Goal: Task Accomplishment & Management: Use online tool/utility

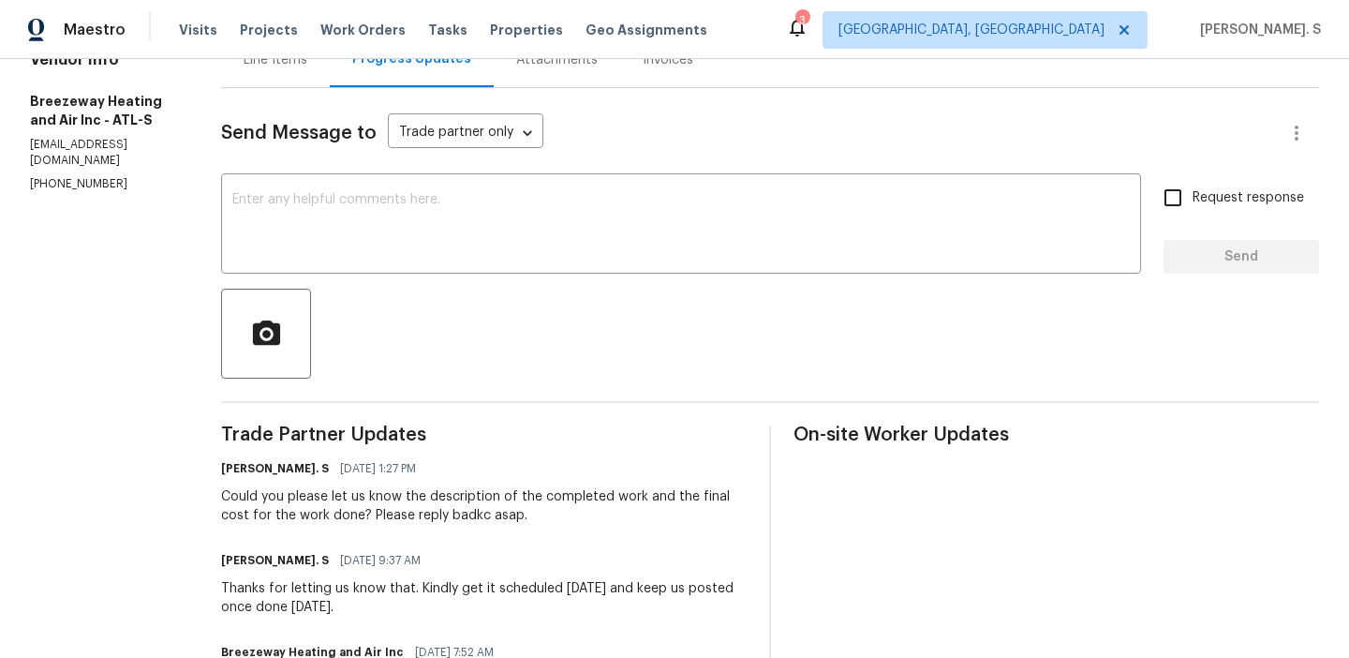
scroll to position [218, 0]
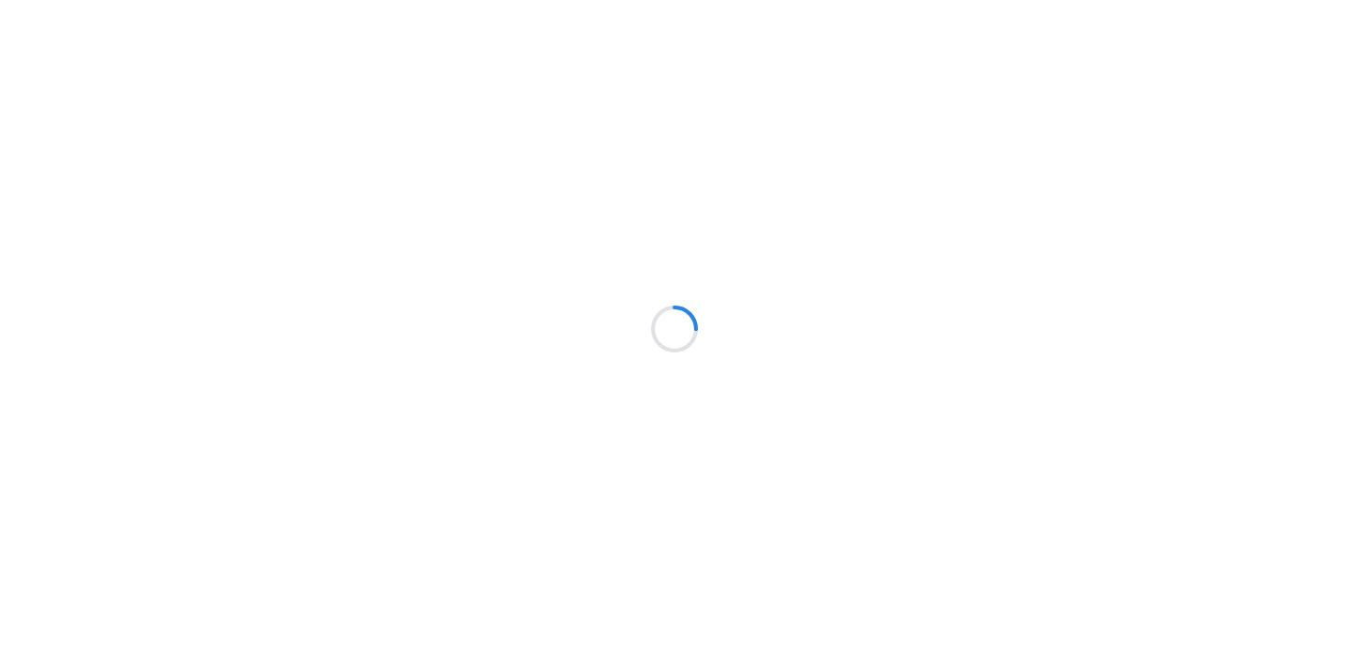
click at [618, 150] on div at bounding box center [674, 329] width 1349 height 658
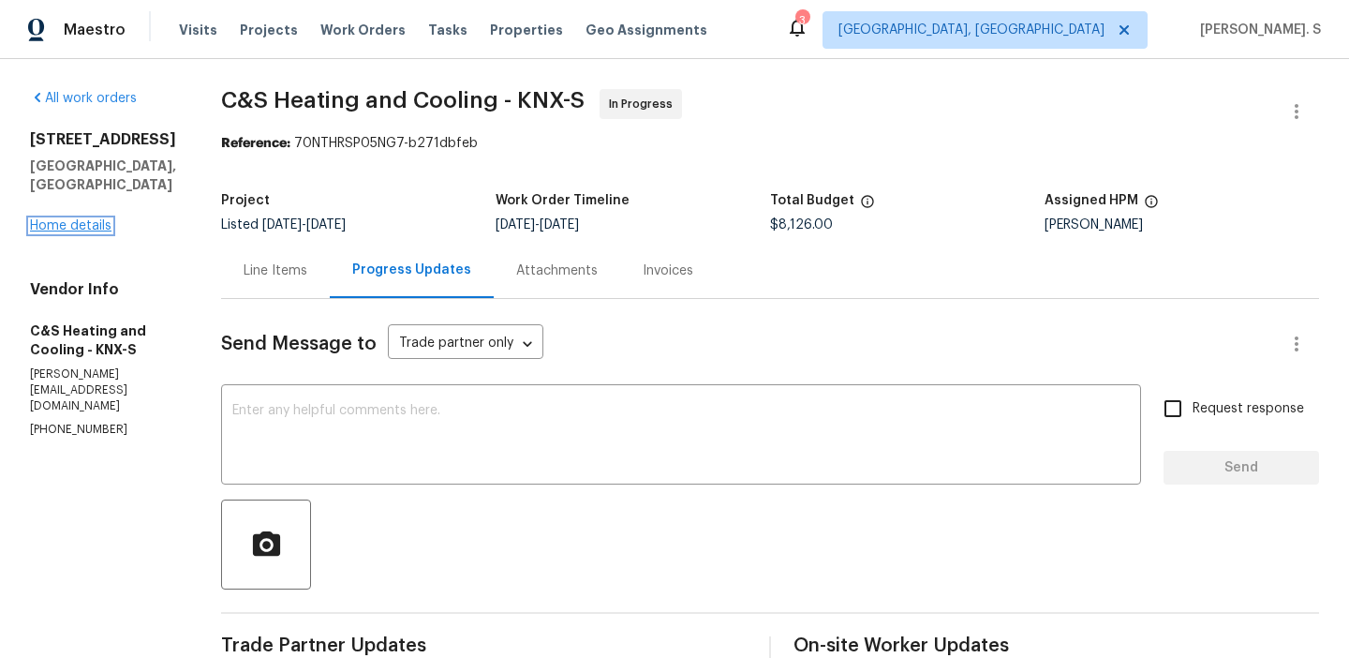
click at [66, 219] on link "Home details" at bounding box center [71, 225] width 82 height 13
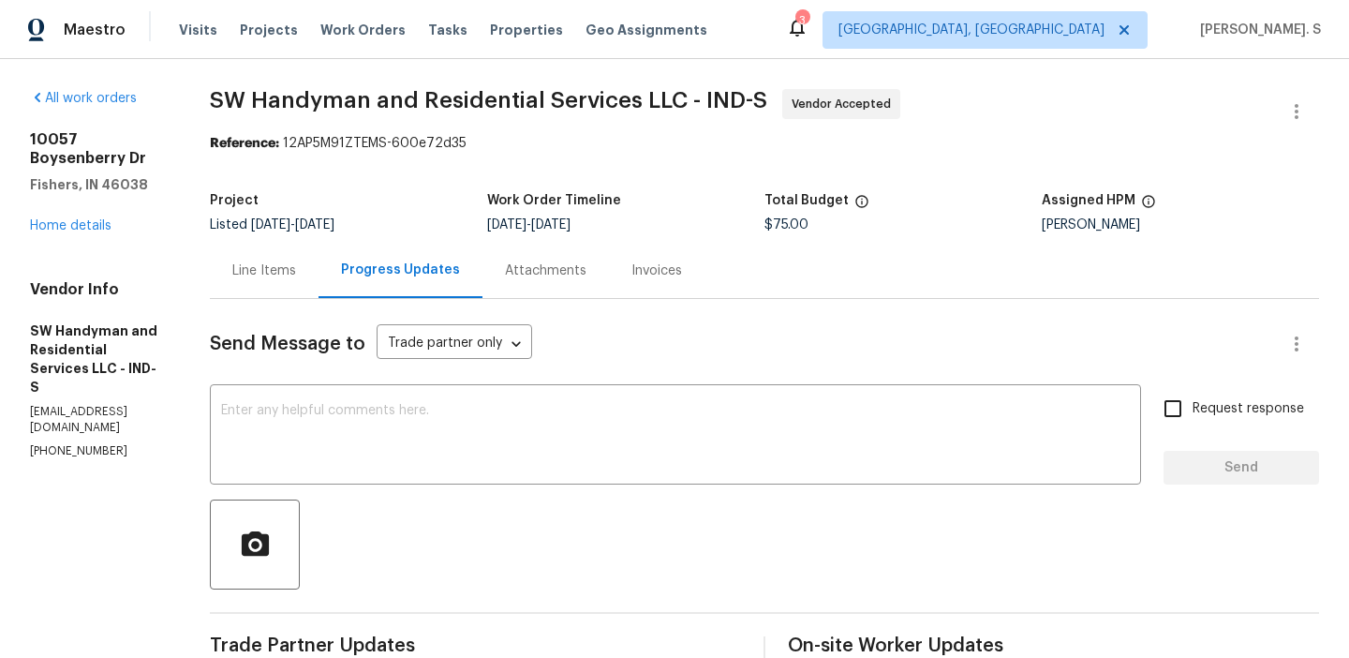
click at [505, 400] on div "x ​" at bounding box center [675, 437] width 931 height 96
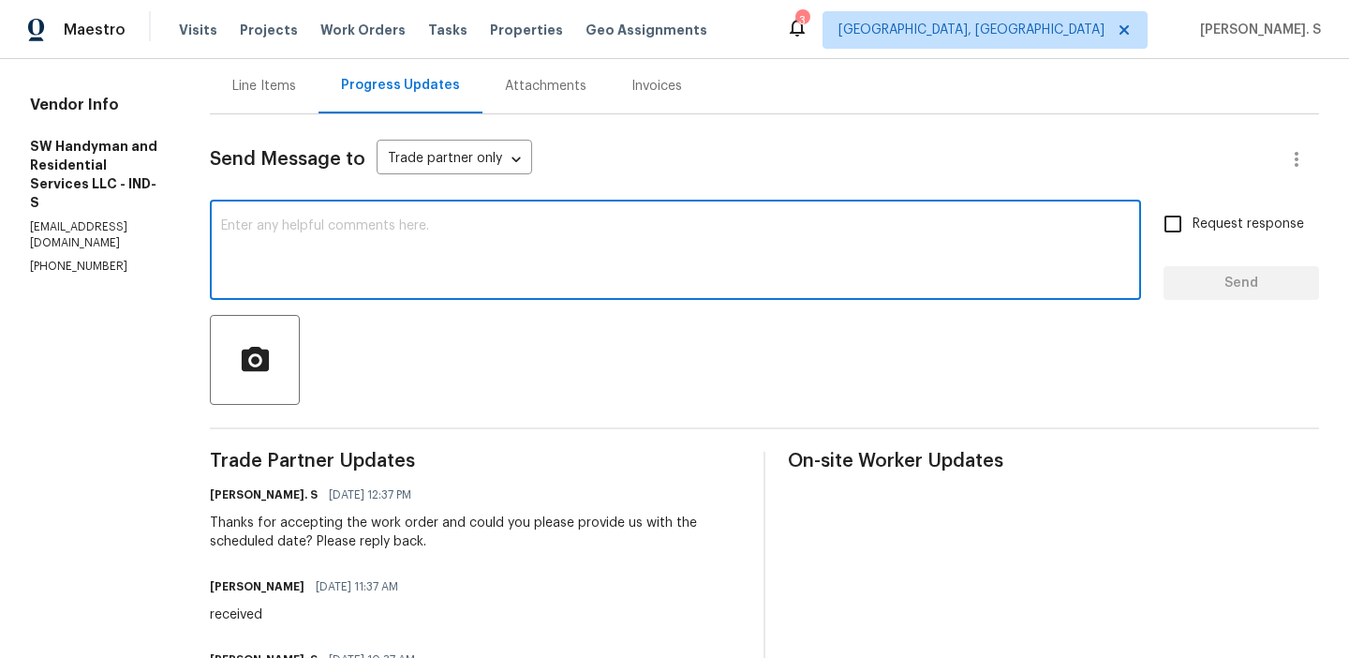
scroll to position [239, 0]
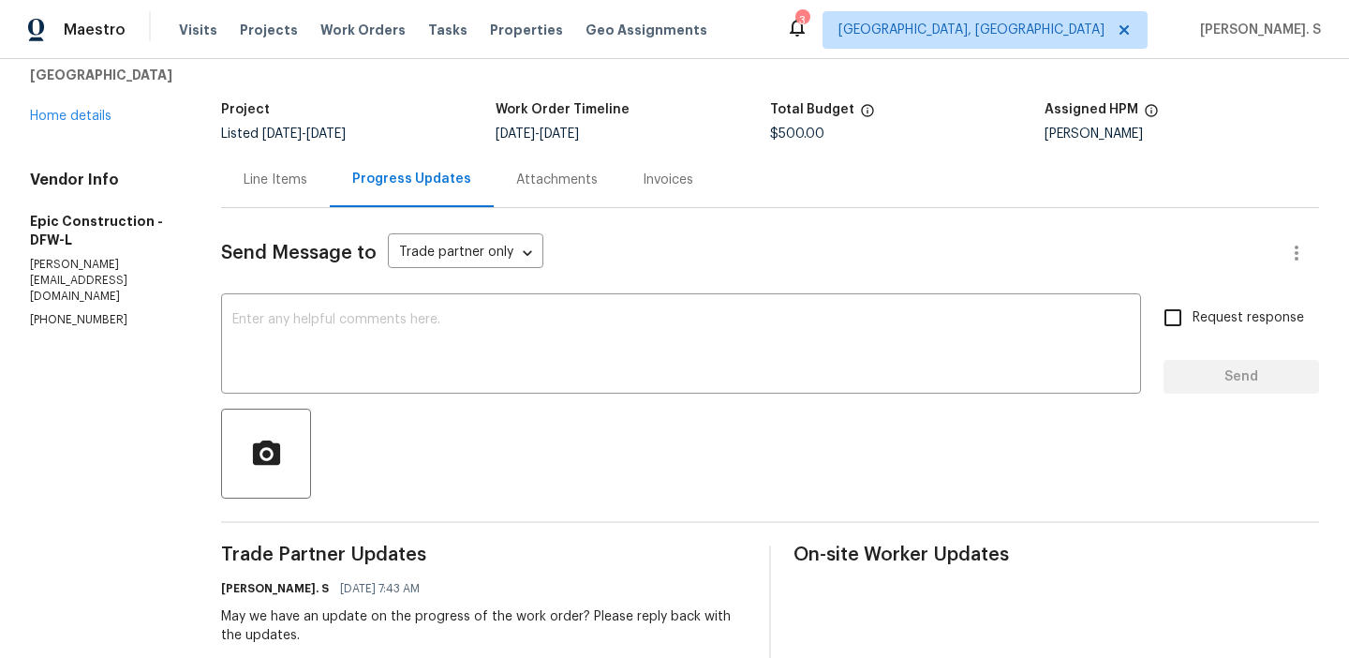
scroll to position [186, 0]
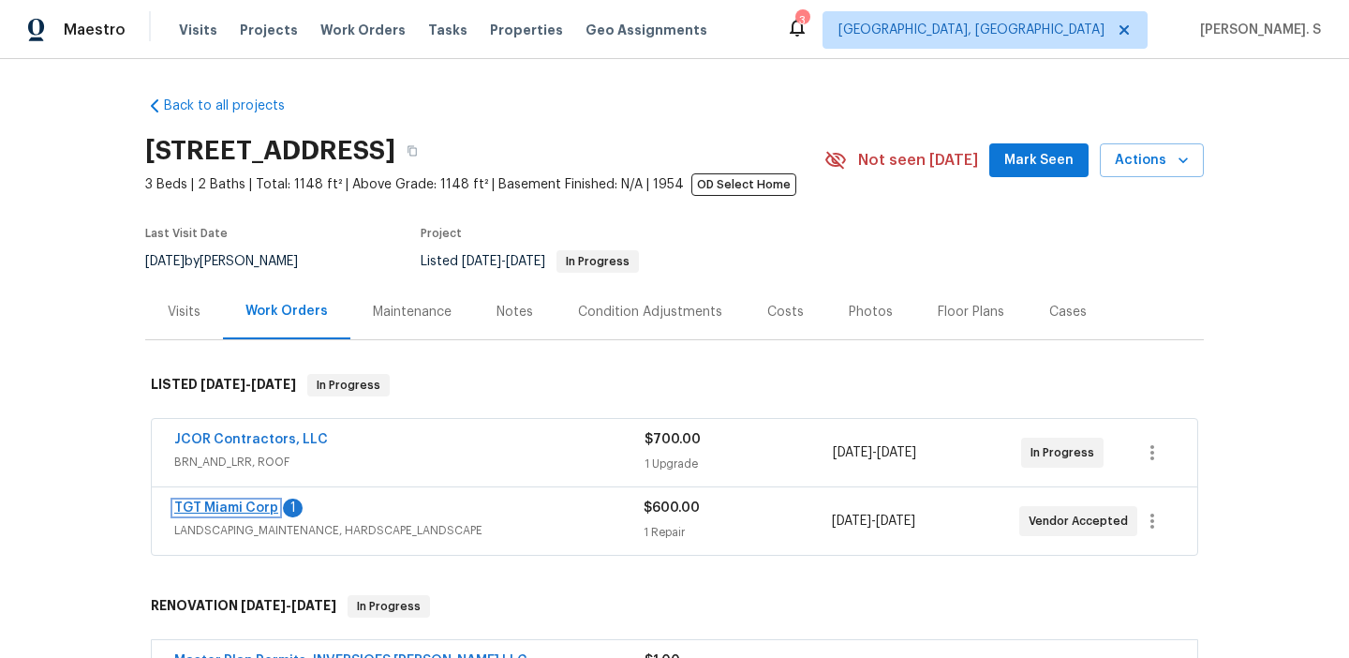
click at [247, 508] on link "TGT Miami Corp" at bounding box center [226, 507] width 104 height 13
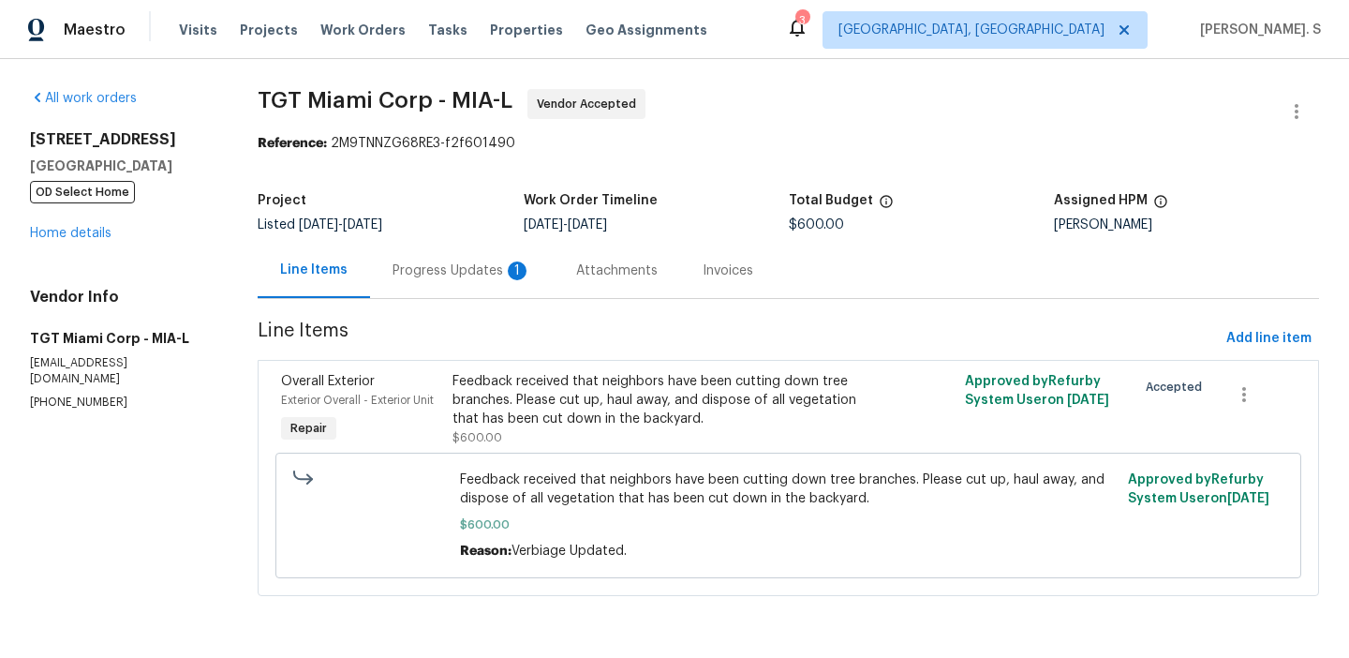
click at [453, 283] on div "Progress Updates 1" at bounding box center [462, 270] width 184 height 55
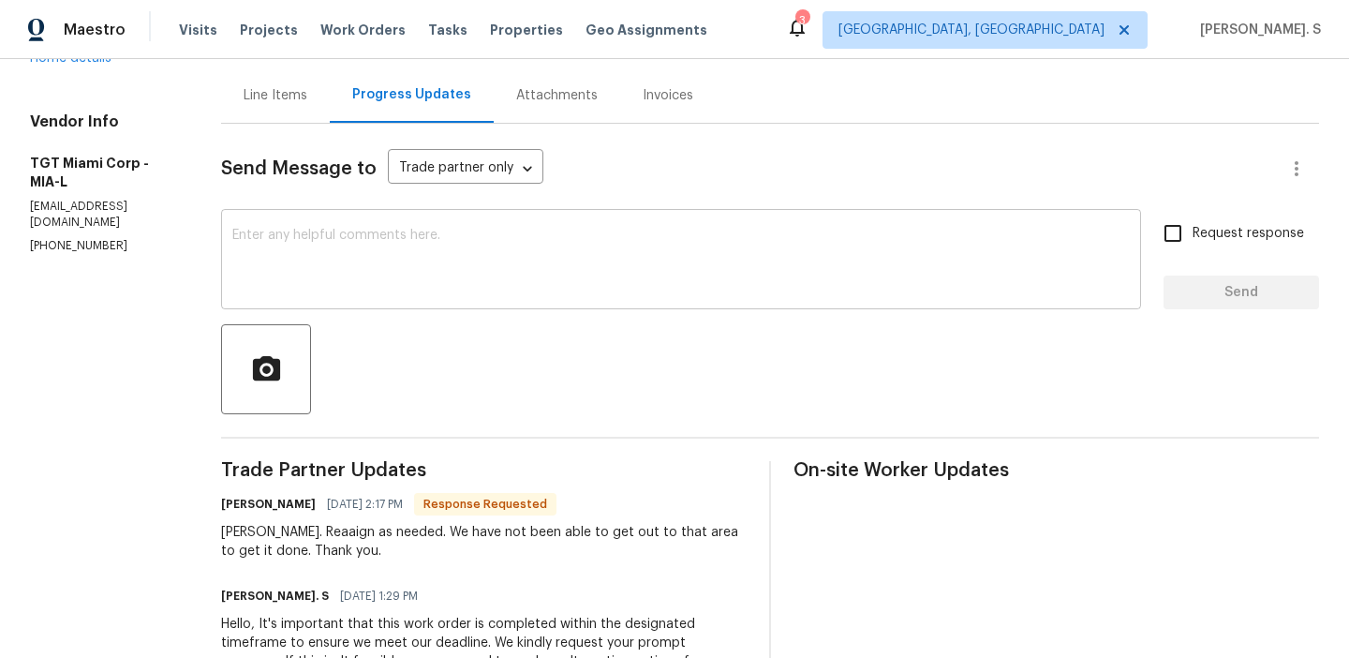
scroll to position [203, 0]
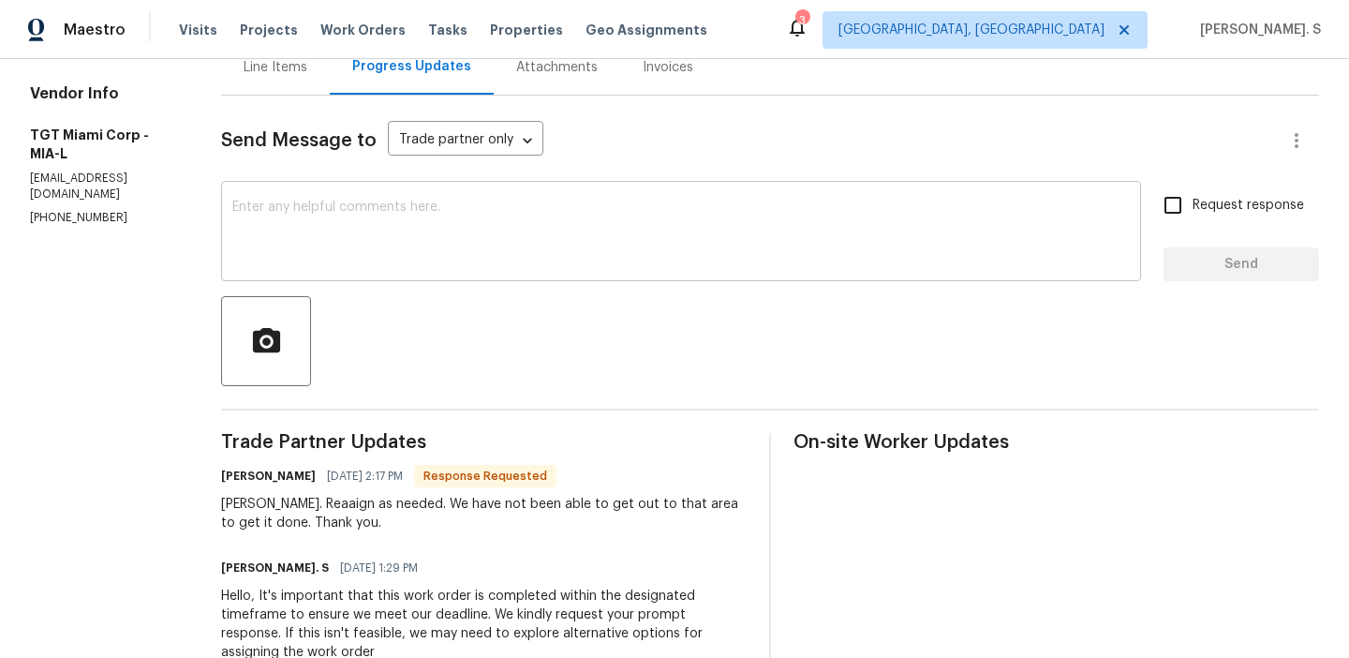
click at [465, 190] on div "x ​" at bounding box center [681, 234] width 920 height 96
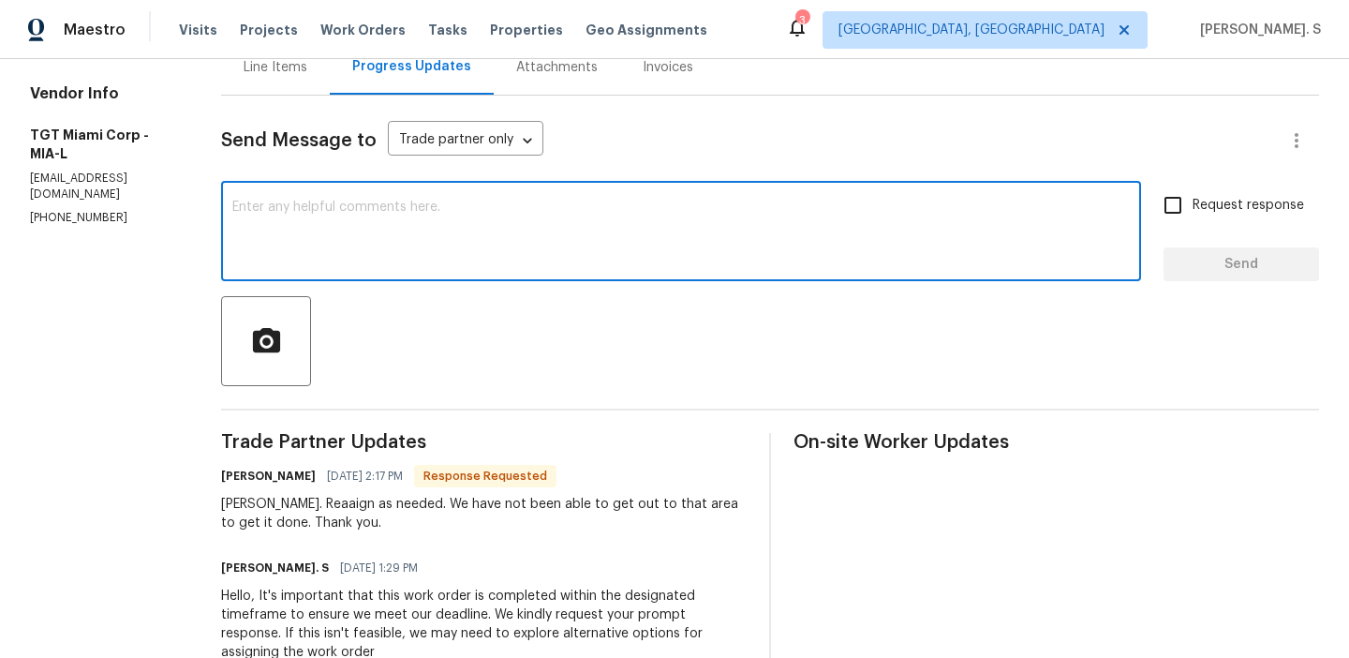
click at [472, 220] on textarea at bounding box center [681, 234] width 898 height 66
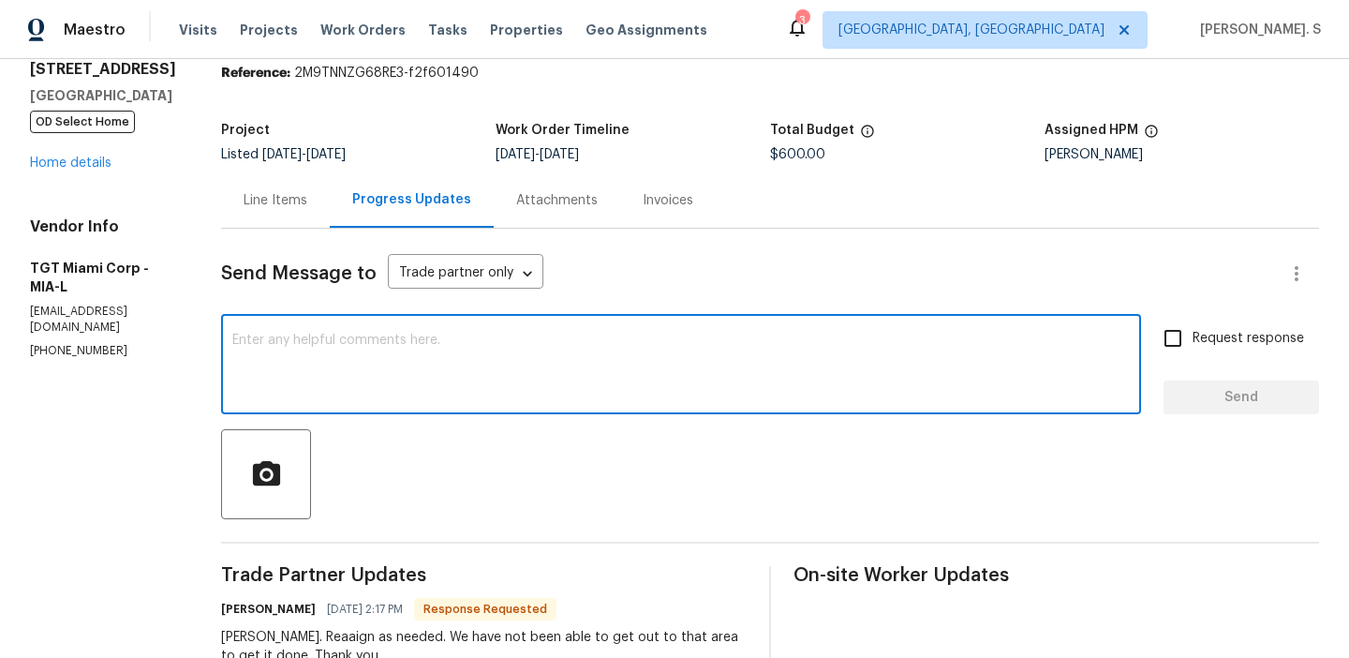
scroll to position [0, 0]
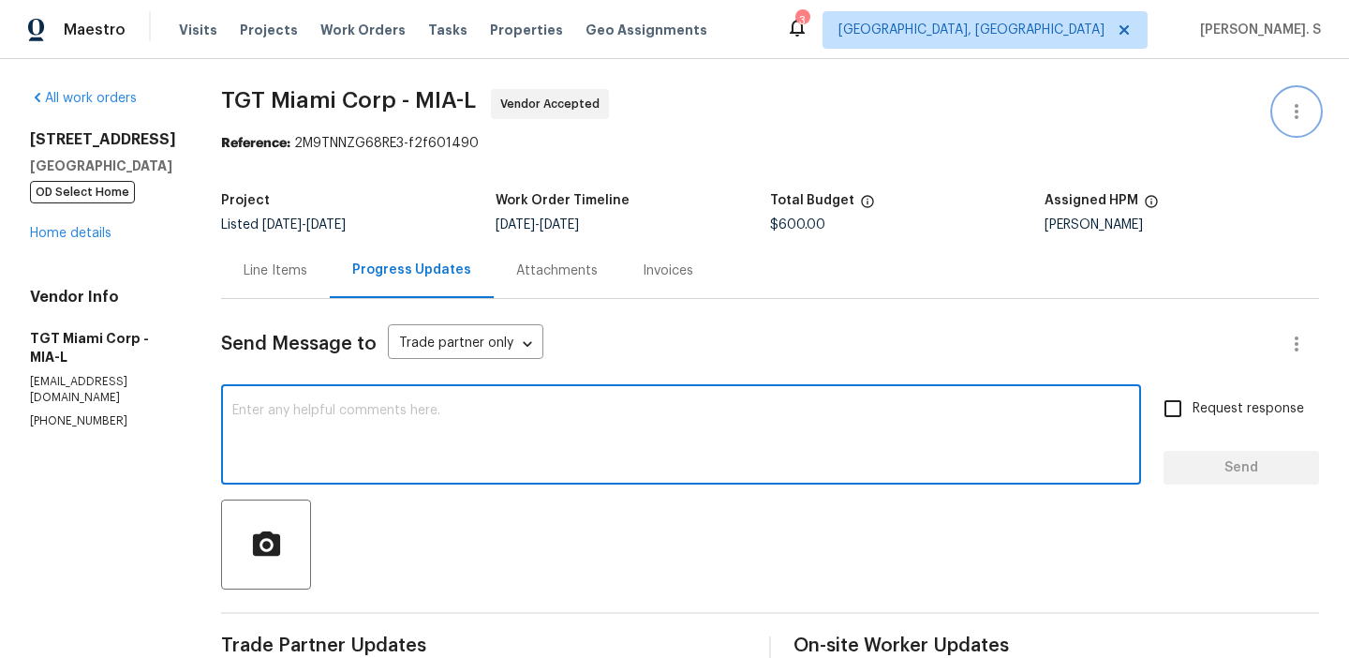
click at [1294, 110] on icon "button" at bounding box center [1297, 111] width 22 height 22
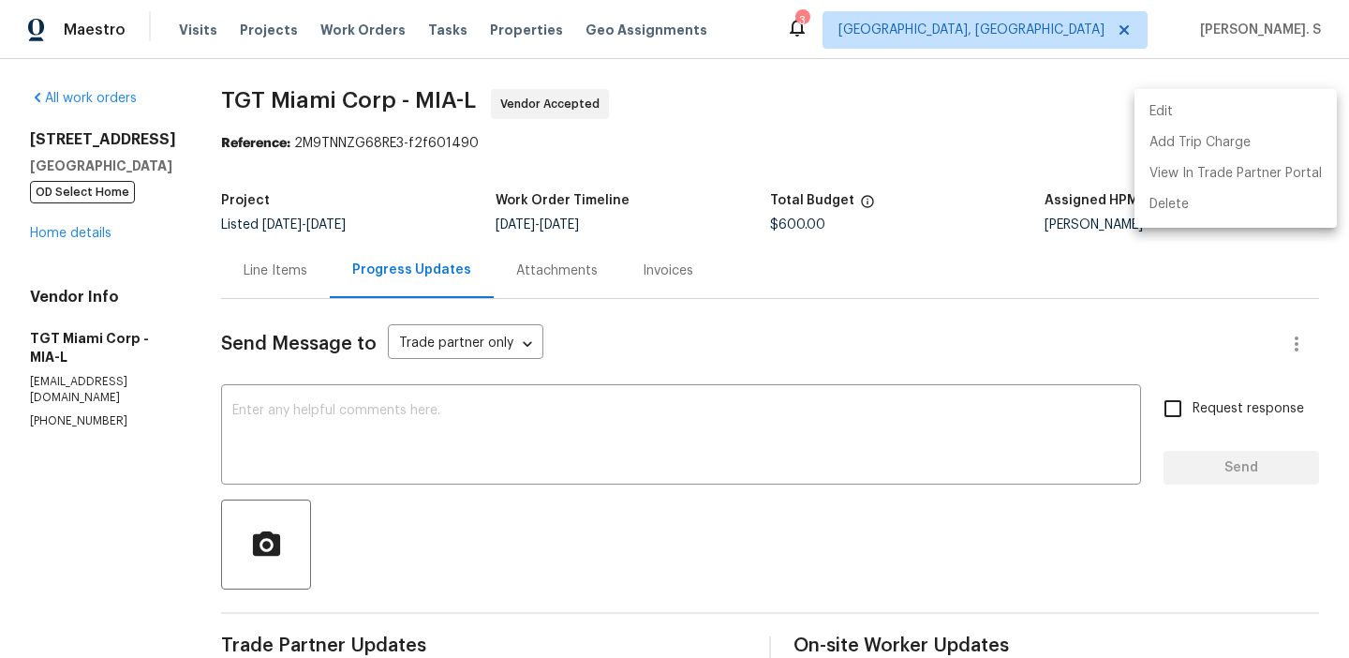
click at [1224, 116] on li "Edit" at bounding box center [1236, 112] width 202 height 31
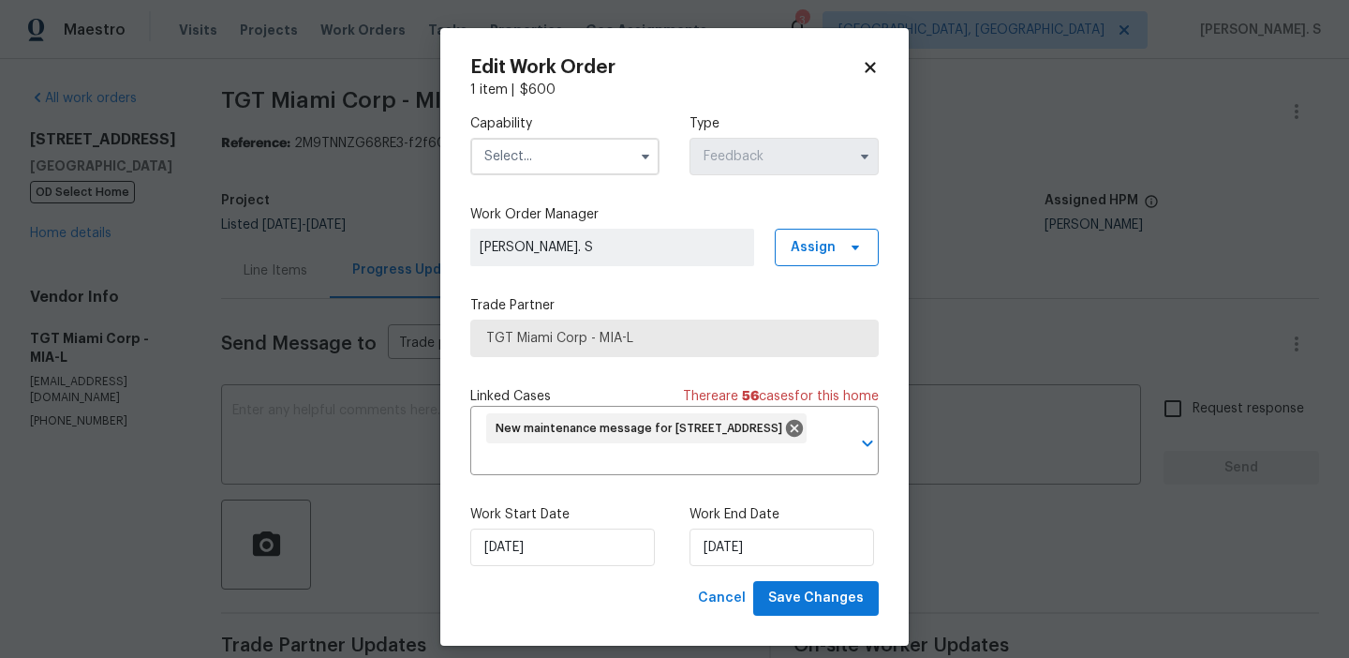
click at [564, 180] on div "Capability Type Feedback" at bounding box center [674, 144] width 409 height 91
click at [587, 145] on input "text" at bounding box center [564, 156] width 189 height 37
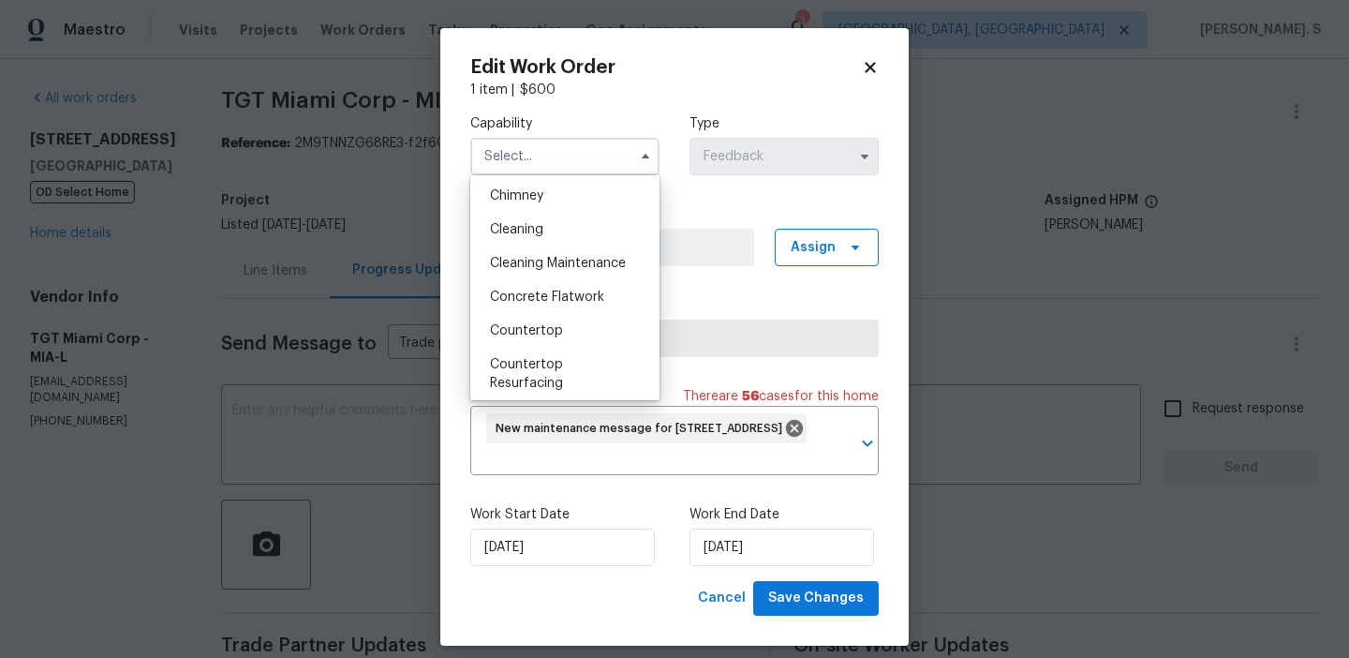
scroll to position [283, 0]
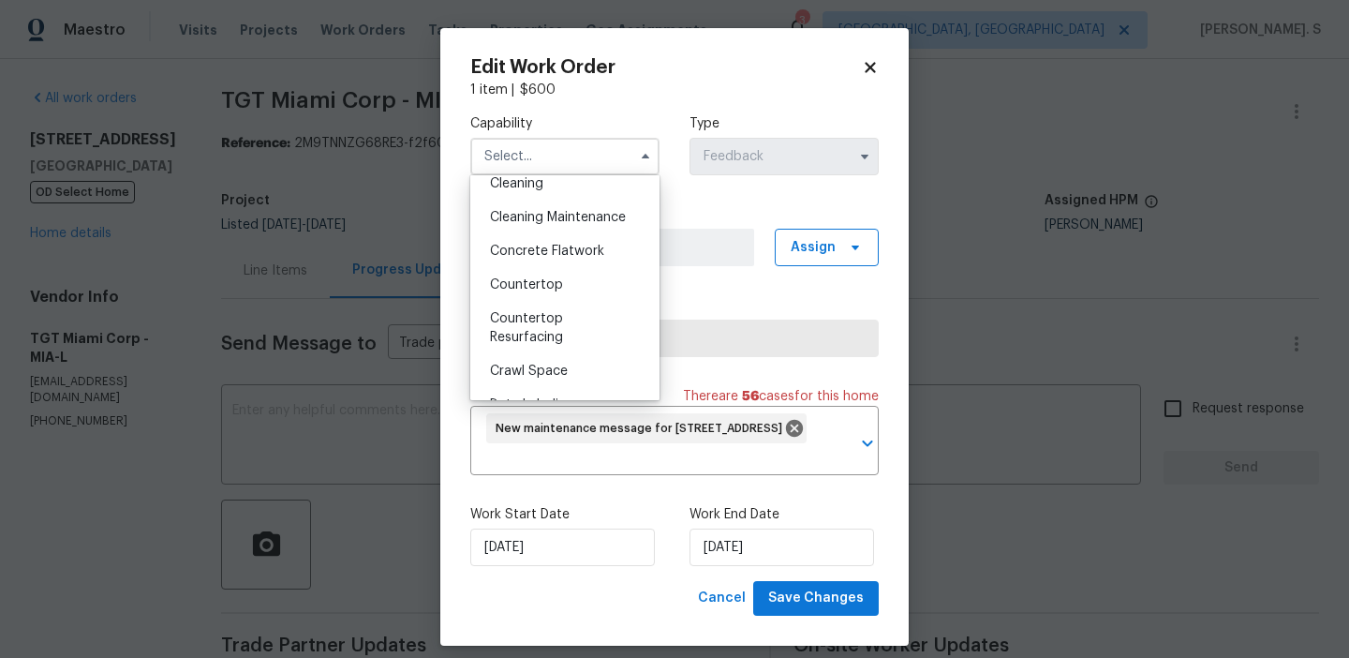
click at [992, 93] on body "Maestro Visits Projects Work Orders Tasks Properties Geo Assignments 3 Albuquer…" at bounding box center [674, 329] width 1349 height 658
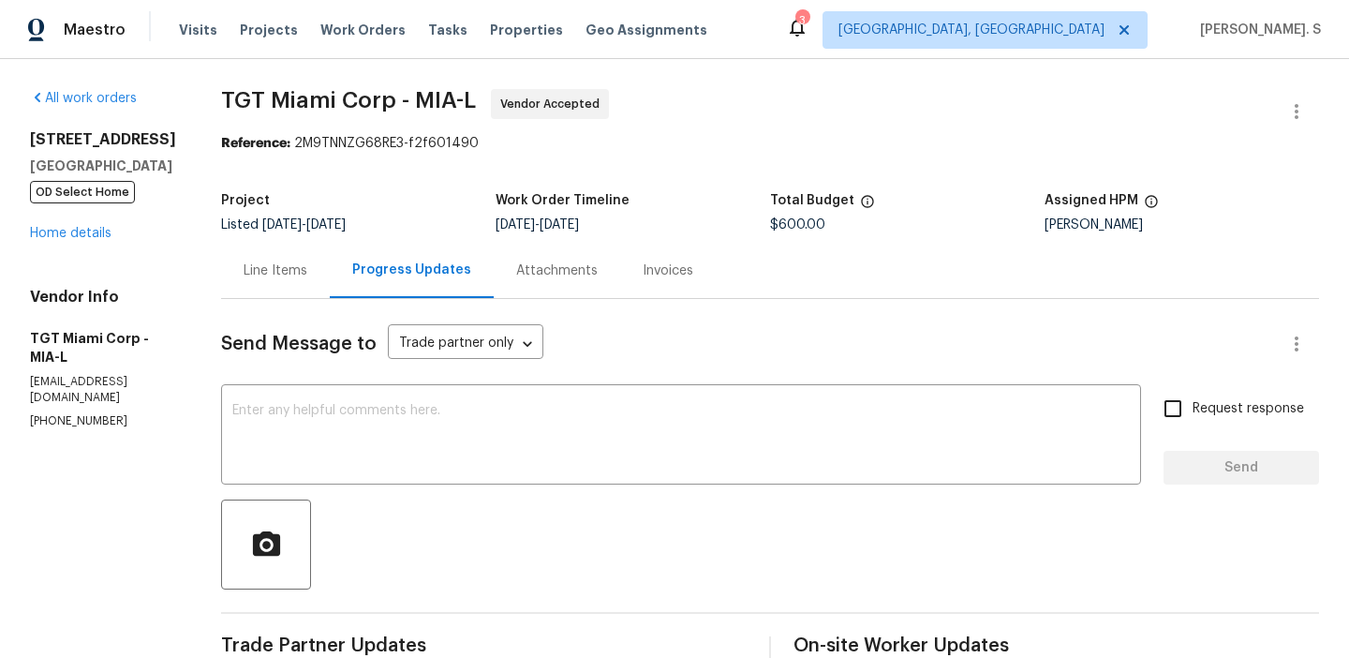
click at [253, 286] on div "Line Items" at bounding box center [275, 270] width 109 height 55
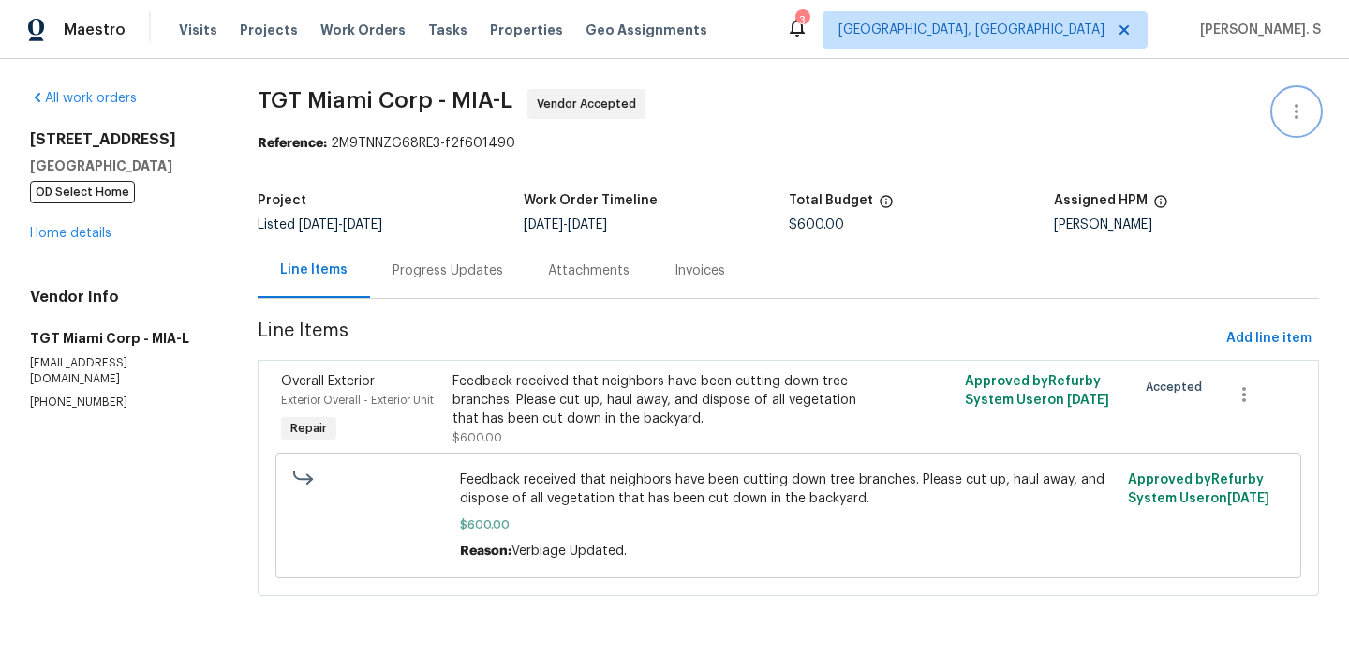
click at [1285, 115] on button "button" at bounding box center [1296, 111] width 45 height 45
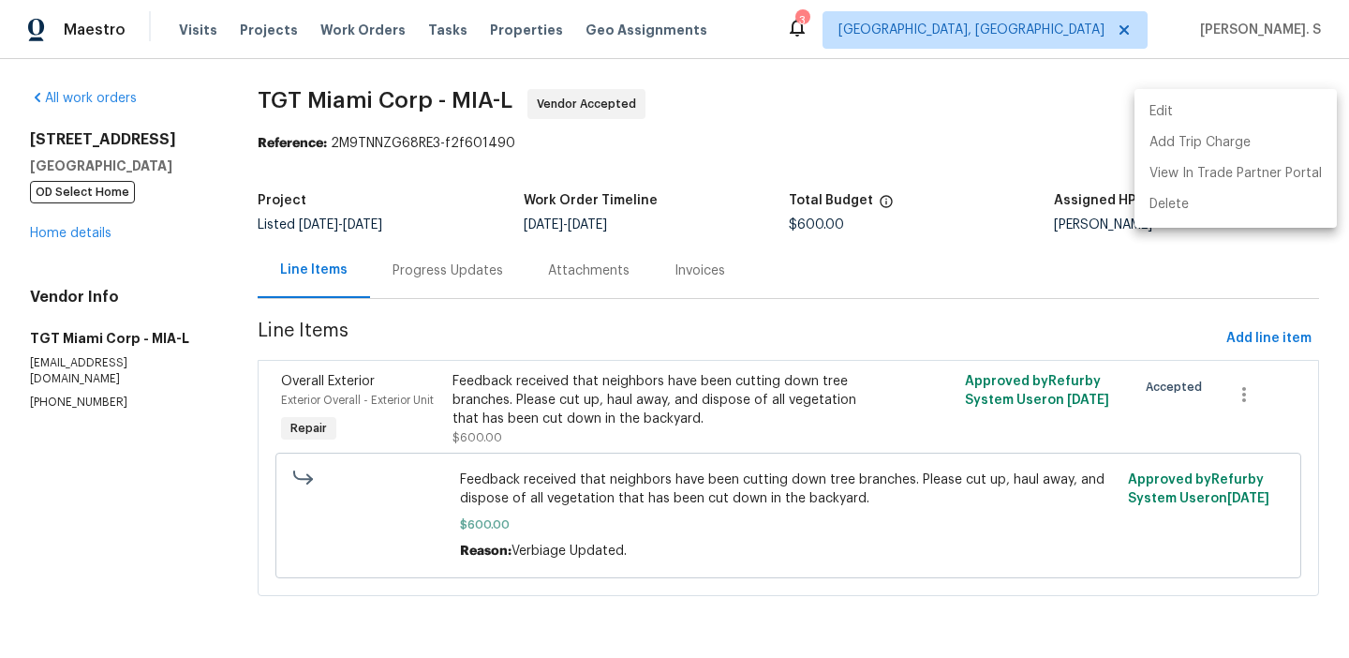
click at [1199, 115] on li "Edit" at bounding box center [1236, 112] width 202 height 31
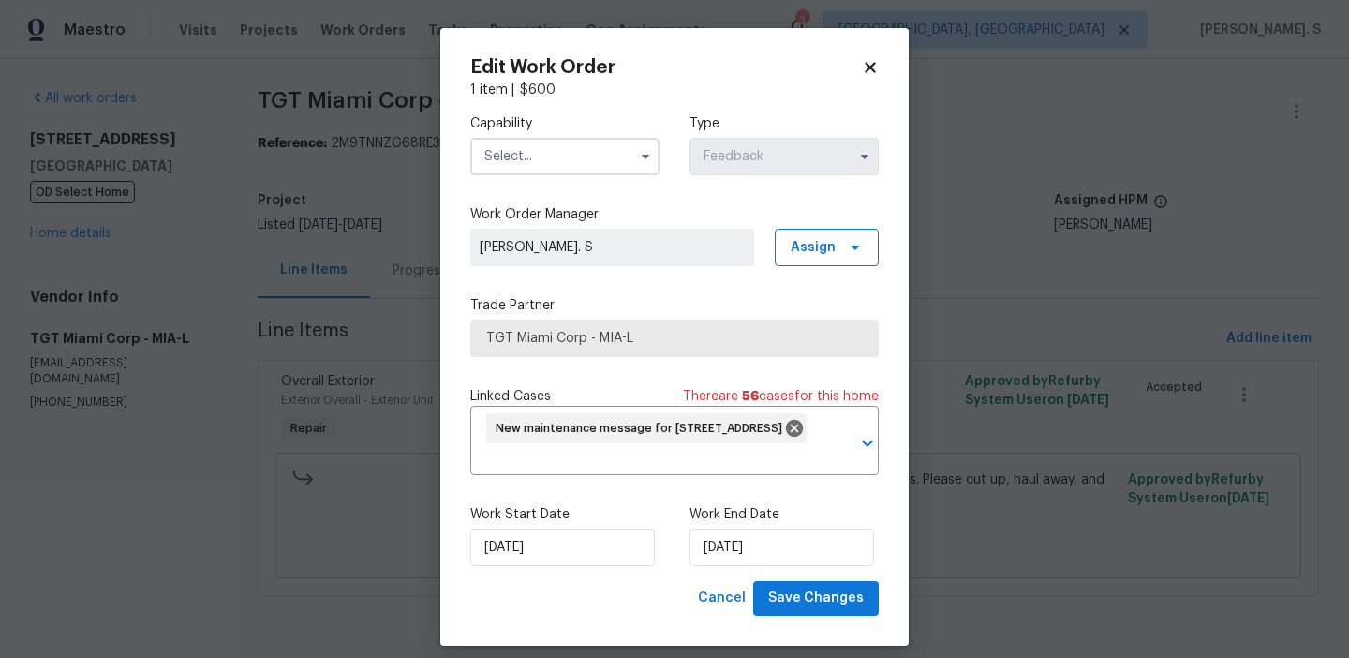
click at [550, 163] on input "text" at bounding box center [564, 156] width 189 height 37
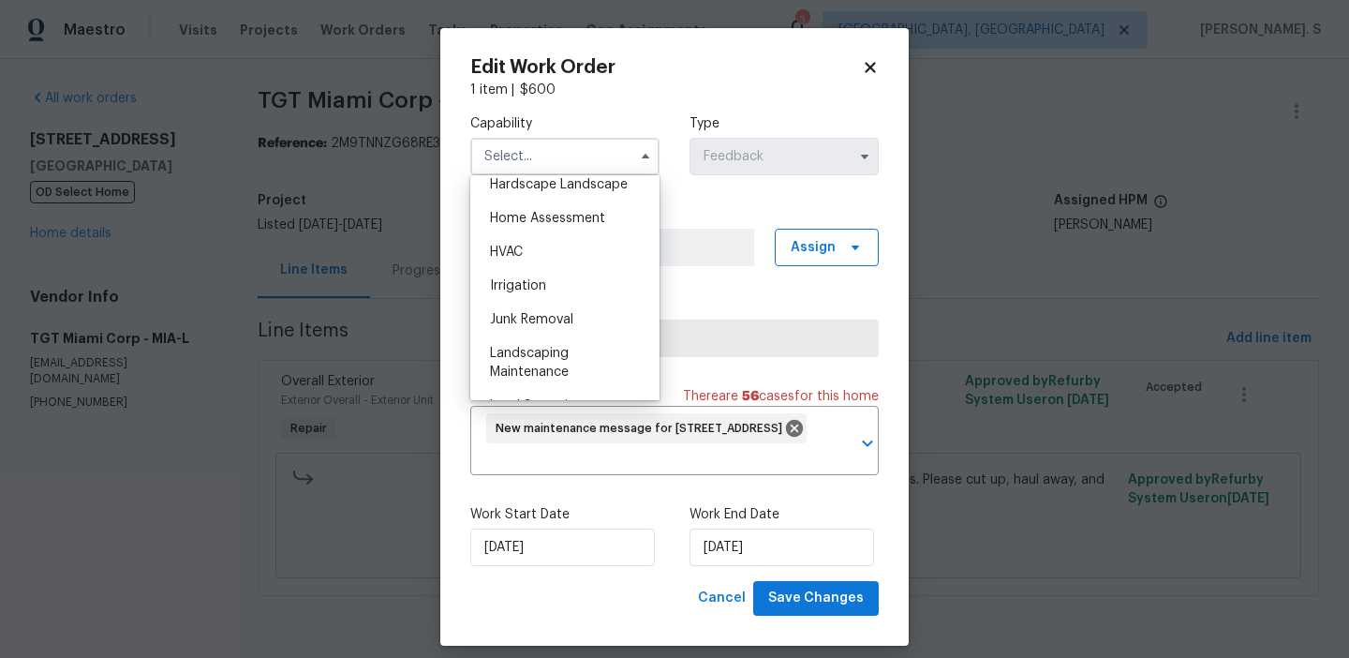
scroll to position [1078, 0]
click at [572, 335] on div "Landscaping Maintenance" at bounding box center [565, 361] width 180 height 52
type input "Landscaping Maintenance"
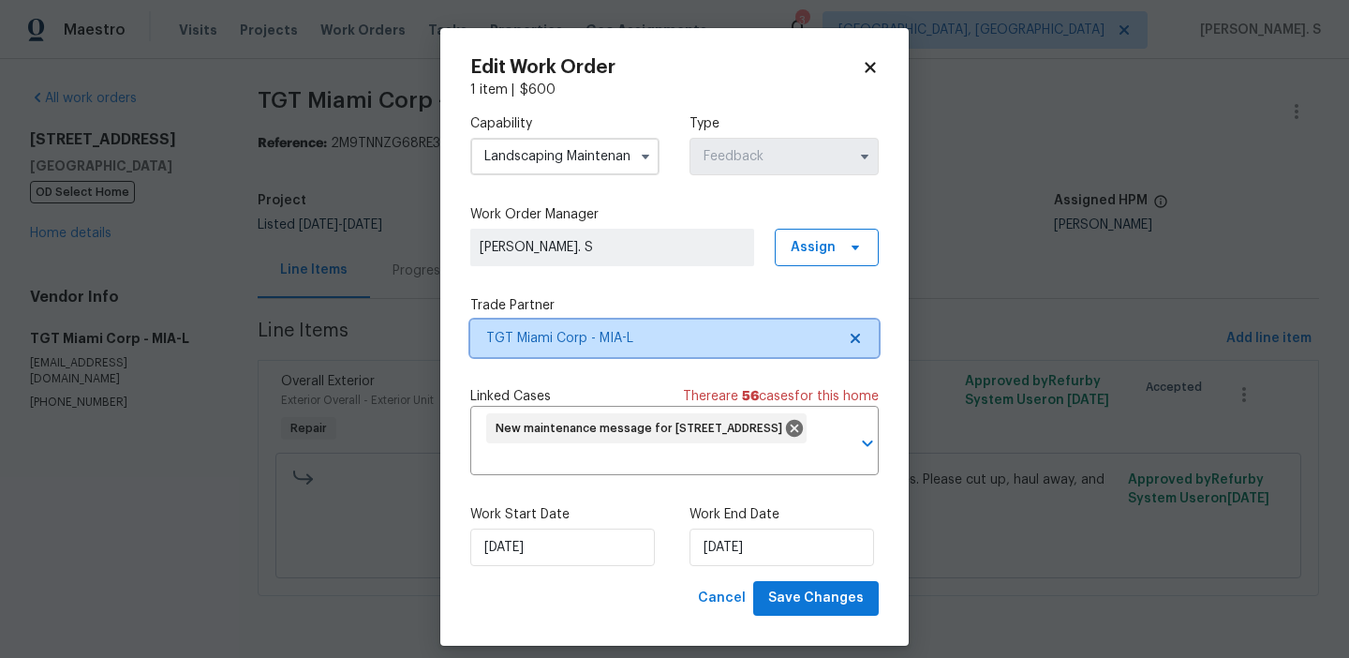
click at [857, 341] on icon at bounding box center [855, 338] width 9 height 9
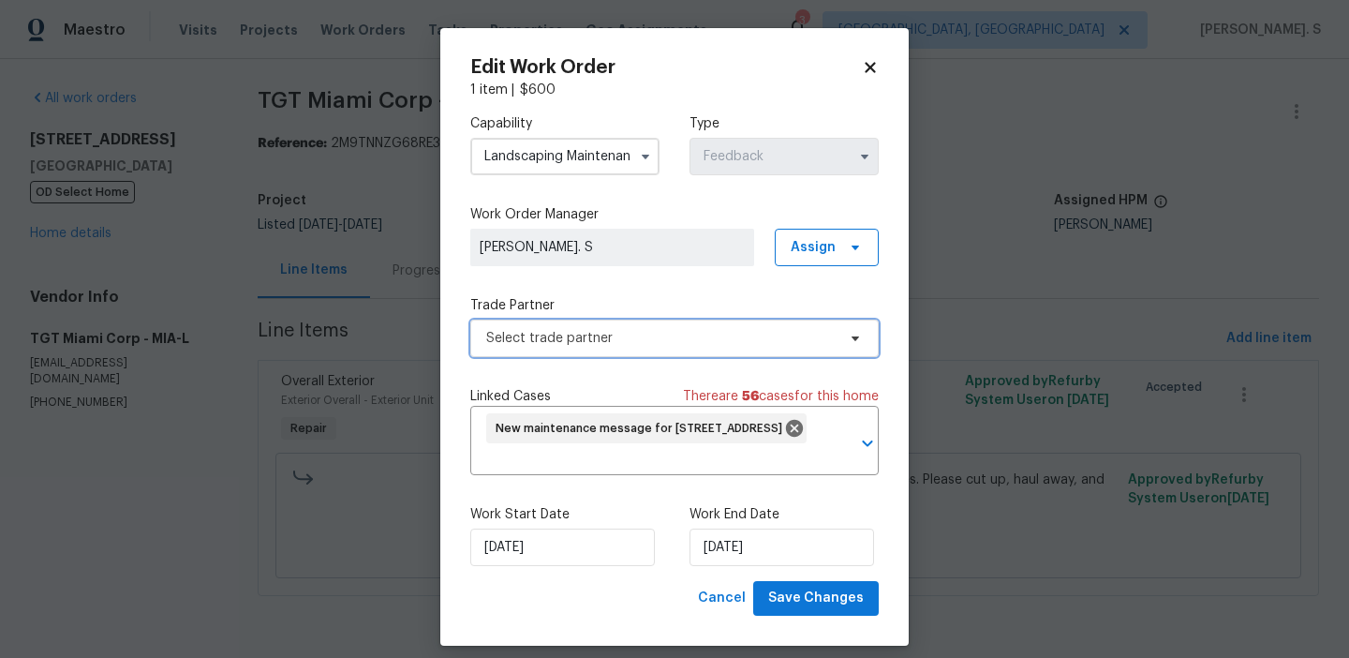
click at [857, 341] on icon at bounding box center [855, 338] width 15 height 15
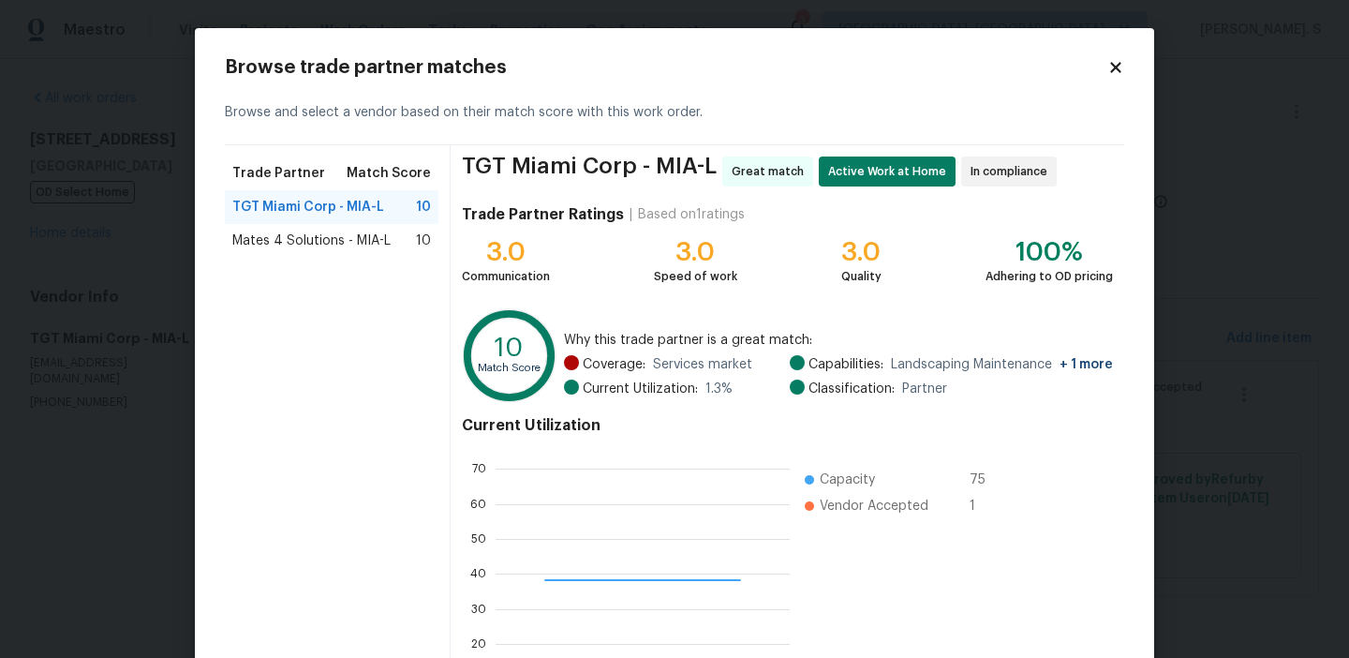
scroll to position [262, 294]
click at [262, 221] on div "TGT Miami Corp - MIA-L 10" at bounding box center [332, 207] width 214 height 34
click at [265, 240] on span "Mates 4 Solutions - MIA-L" at bounding box center [311, 240] width 158 height 19
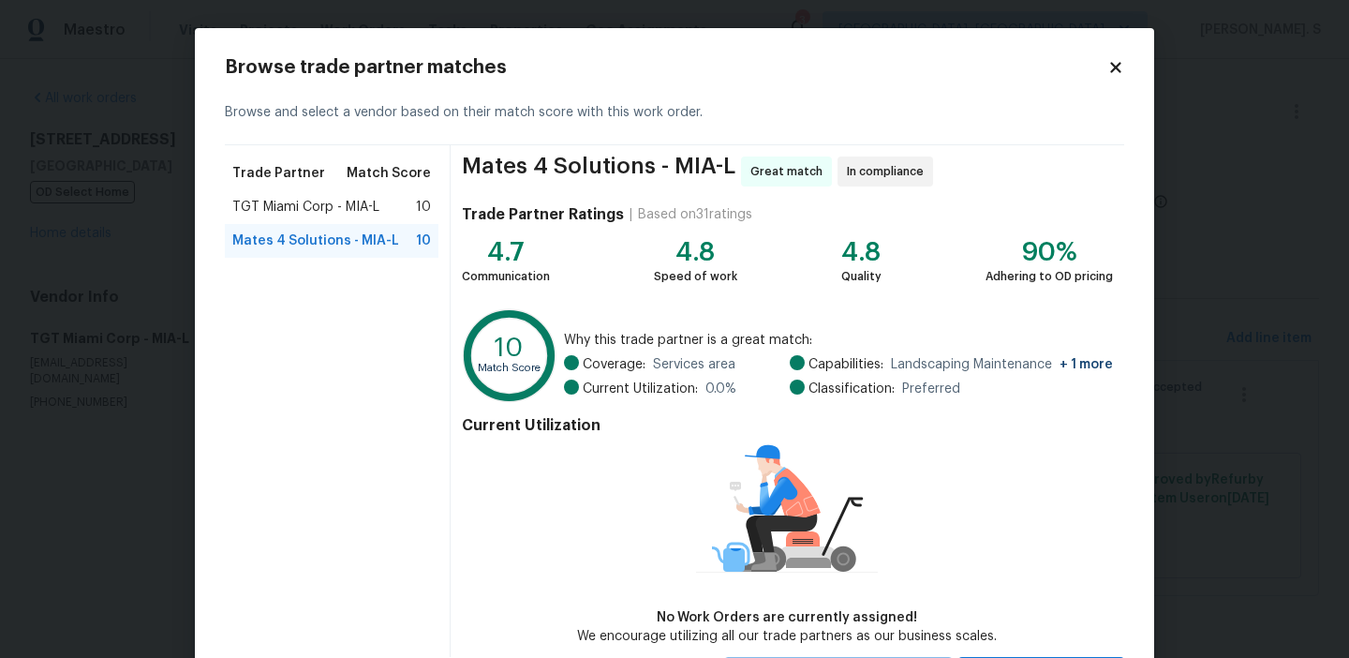
scroll to position [90, 0]
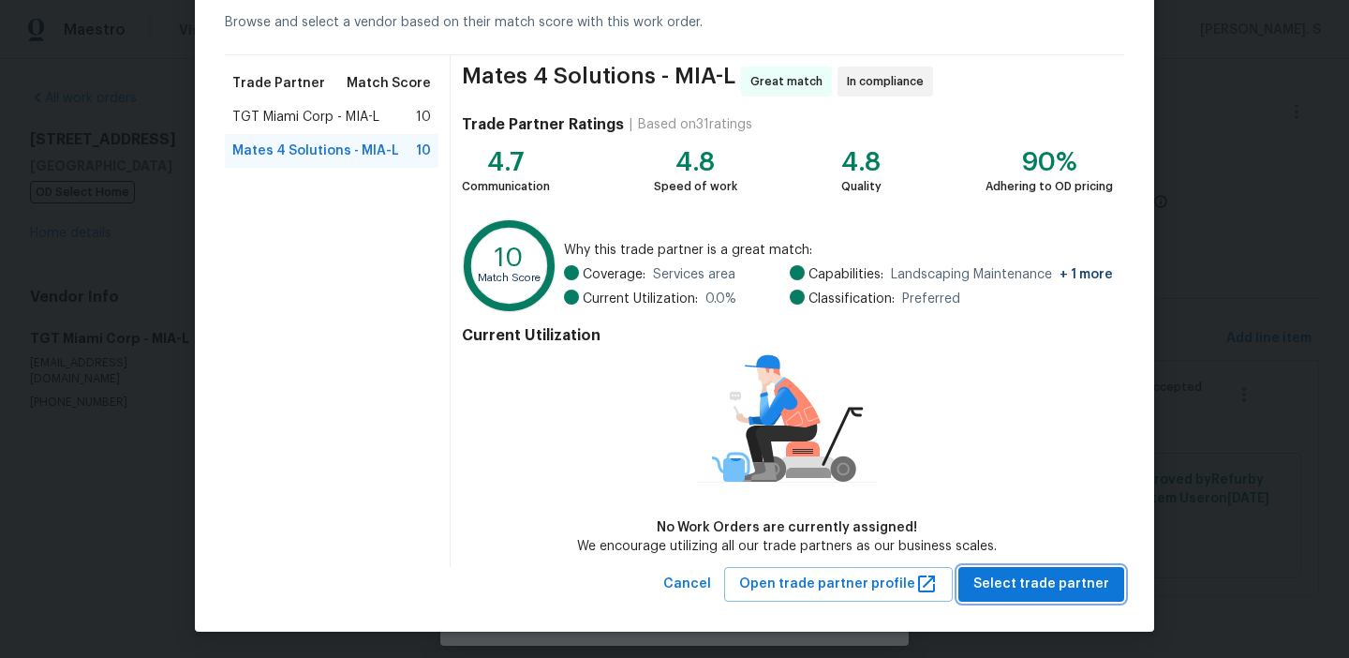
click at [1073, 587] on span "Select trade partner" at bounding box center [1042, 583] width 136 height 23
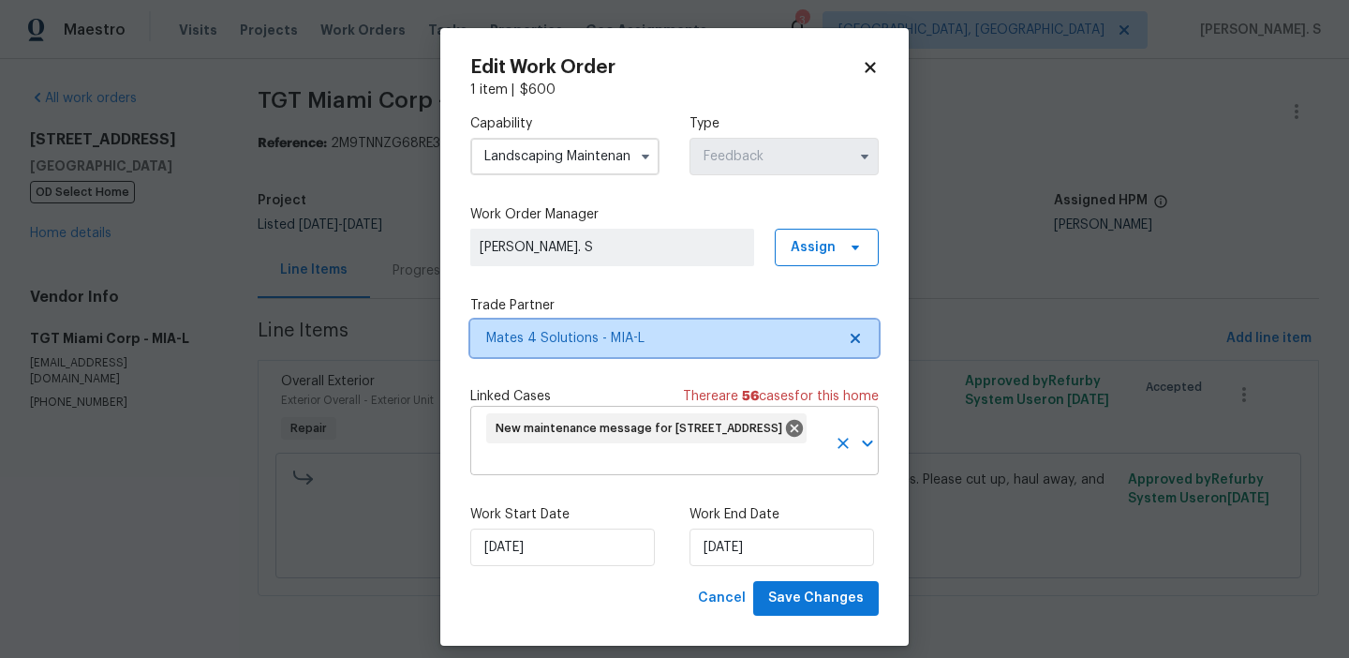
scroll to position [0, 0]
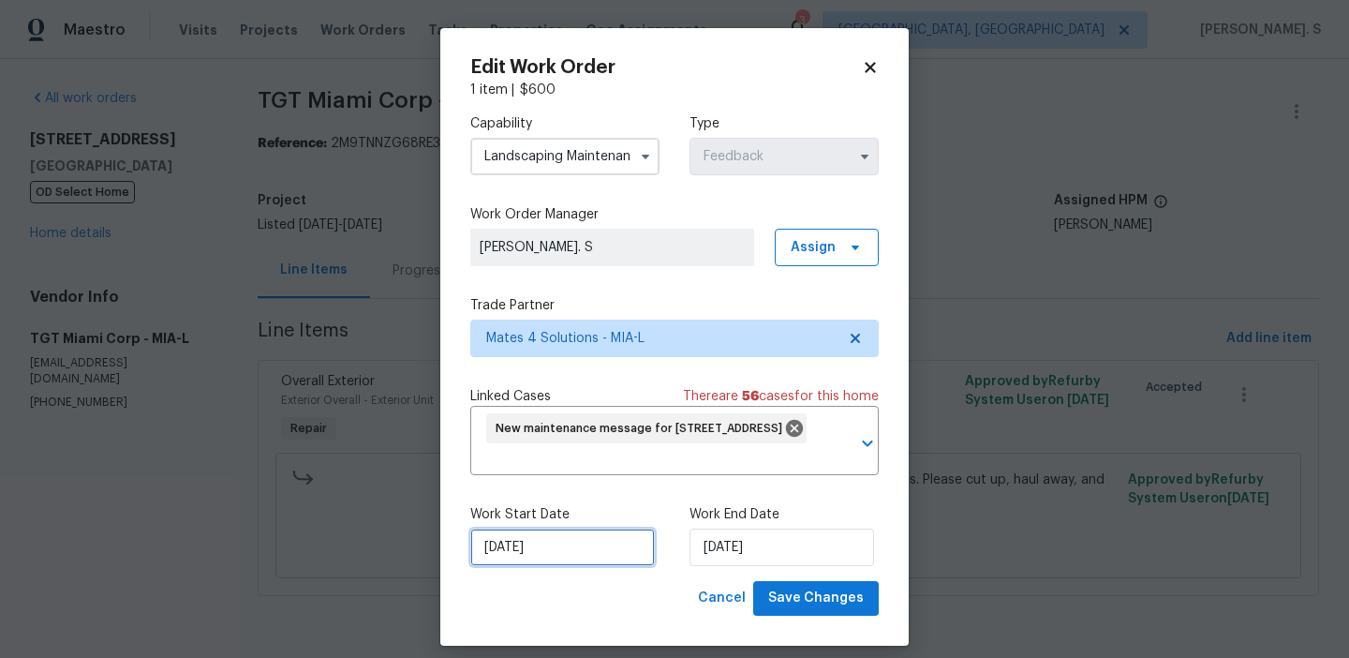
click at [556, 533] on input "9/3/2025" at bounding box center [562, 546] width 185 height 37
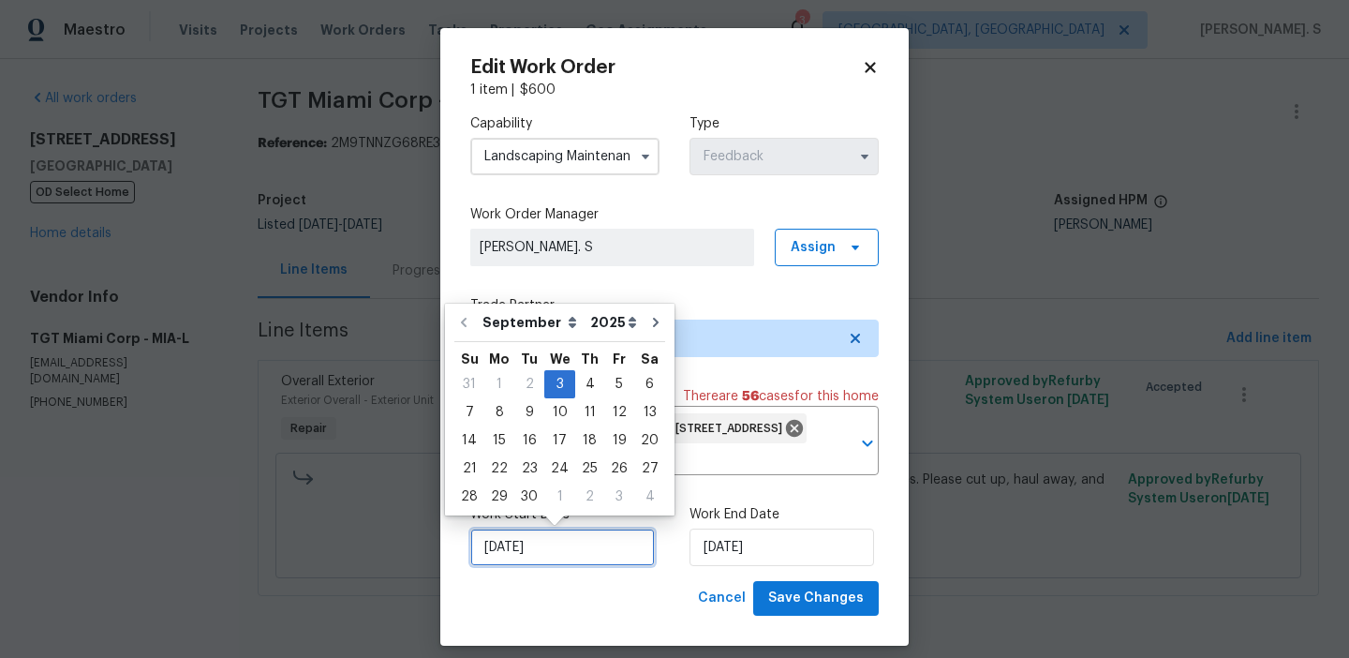
click at [556, 533] on input "9/3/2025" at bounding box center [562, 546] width 185 height 37
click at [563, 439] on div "17" at bounding box center [559, 440] width 31 height 26
type input "[DATE]"
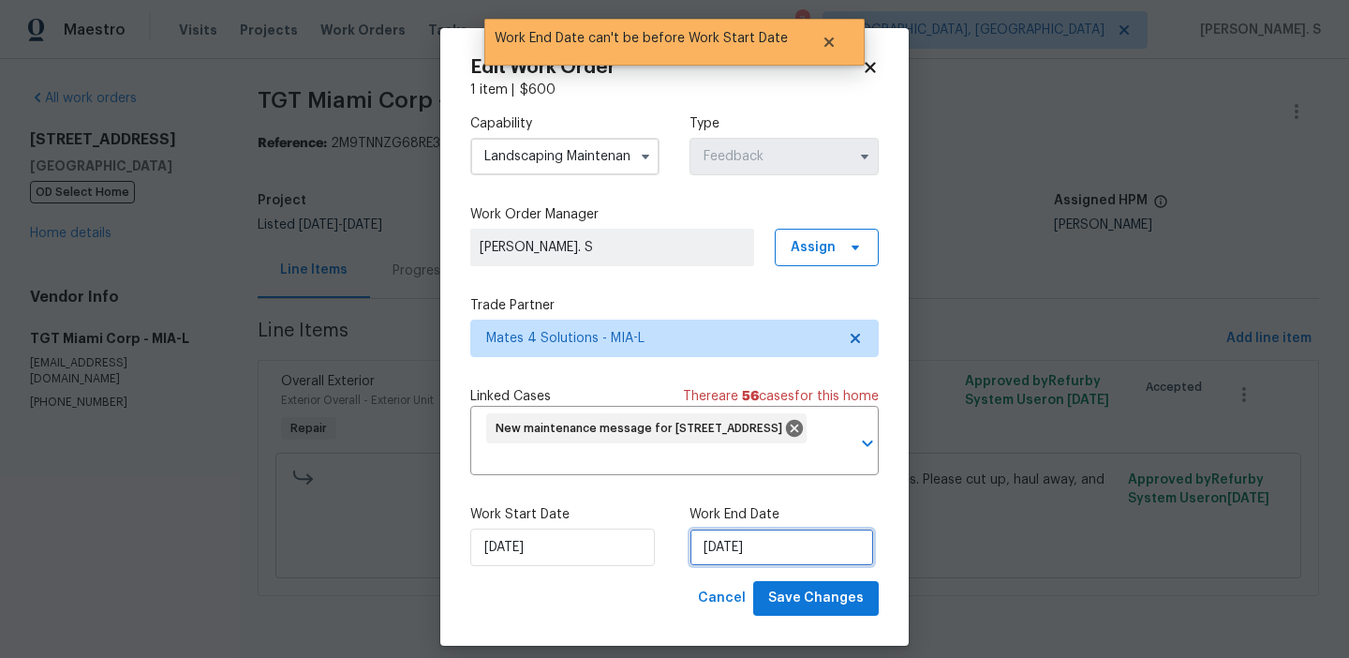
click at [805, 543] on input "[DATE]" at bounding box center [782, 546] width 185 height 37
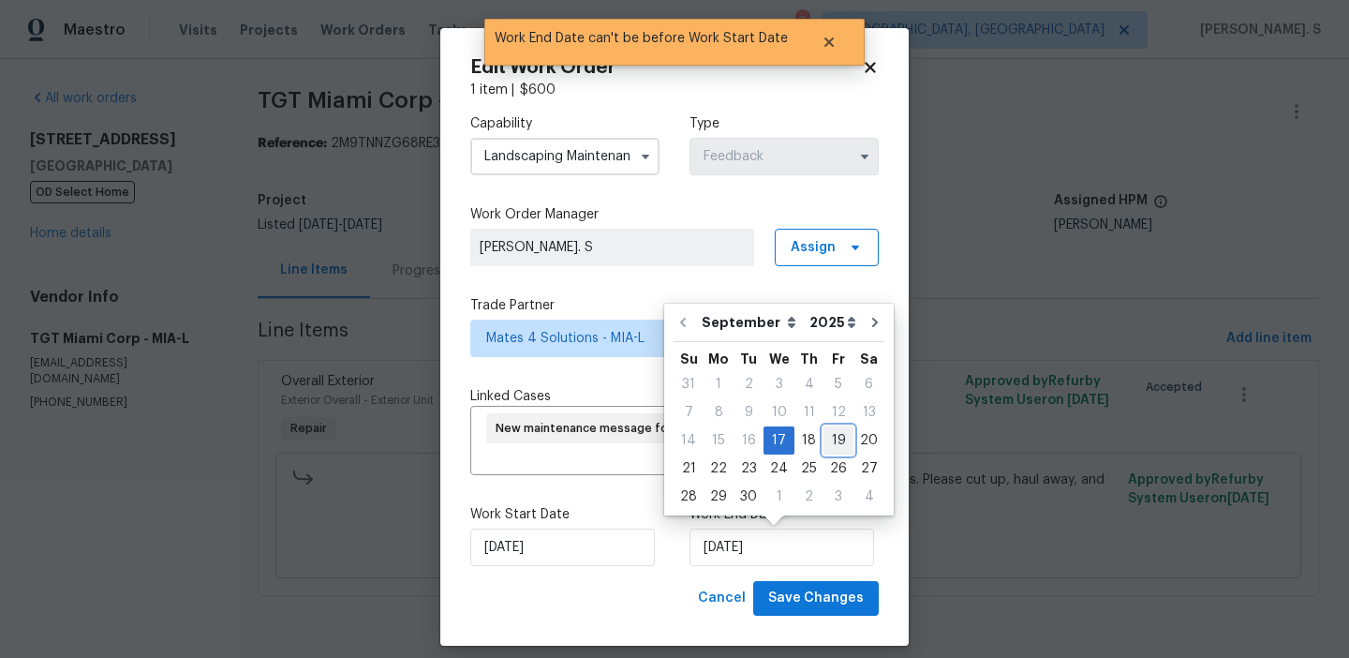
click at [831, 444] on div "19" at bounding box center [839, 440] width 30 height 26
type input "[DATE]"
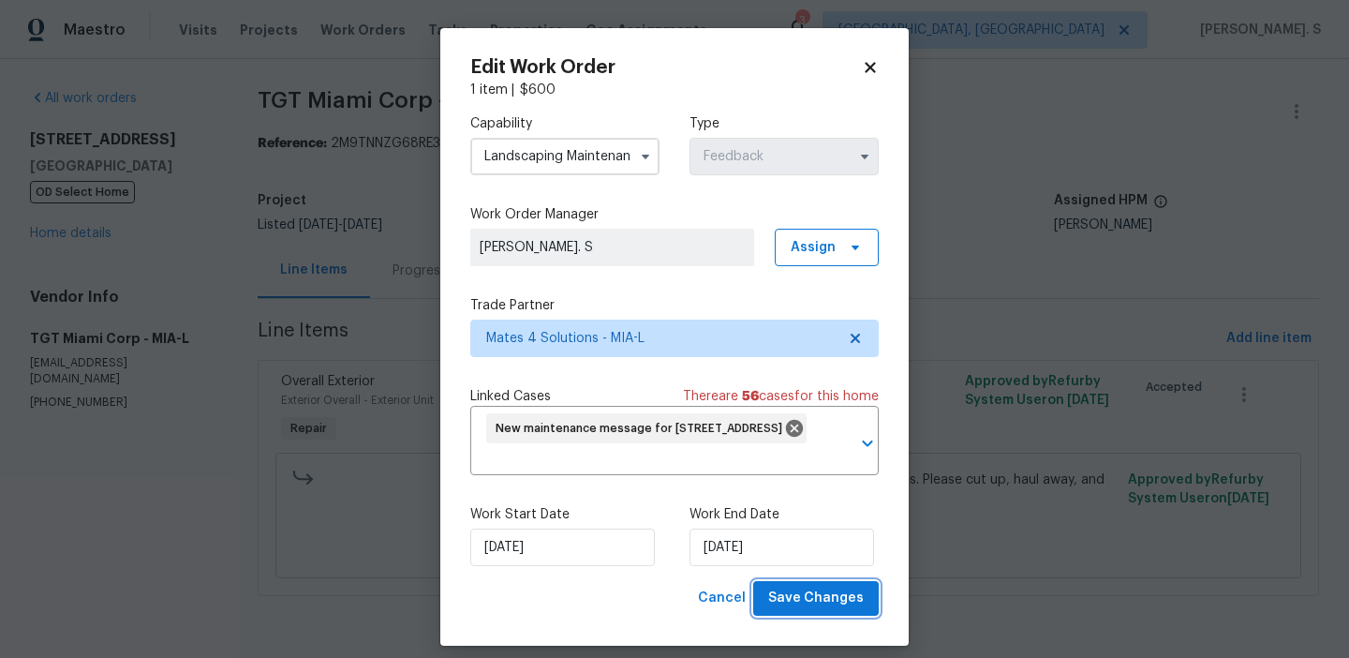
click at [842, 602] on span "Save Changes" at bounding box center [816, 598] width 96 height 23
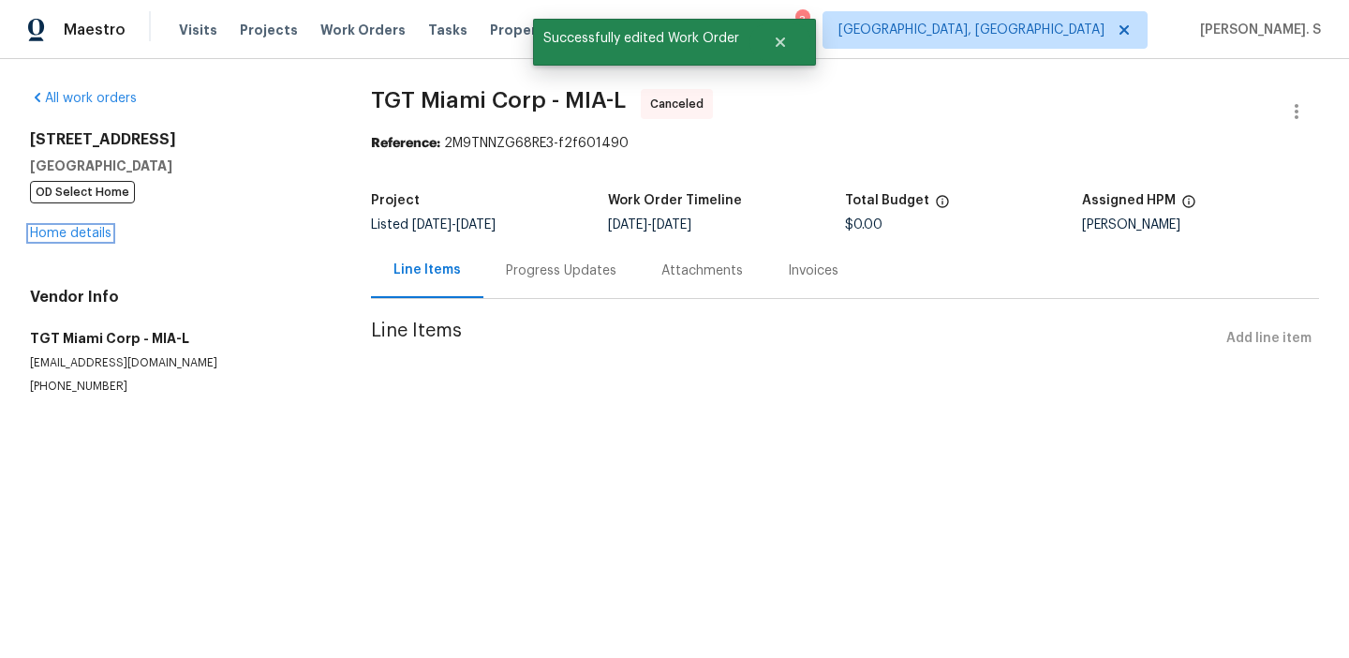
click at [65, 238] on link "Home details" at bounding box center [71, 233] width 82 height 13
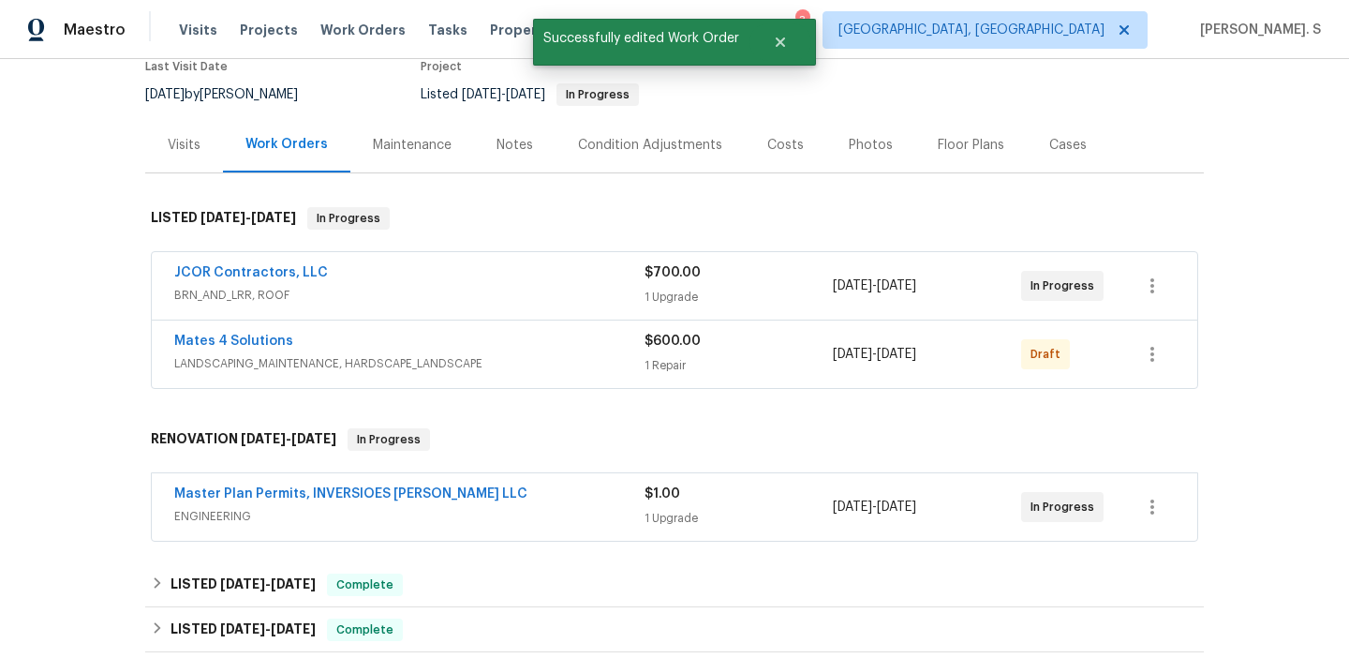
scroll to position [178, 0]
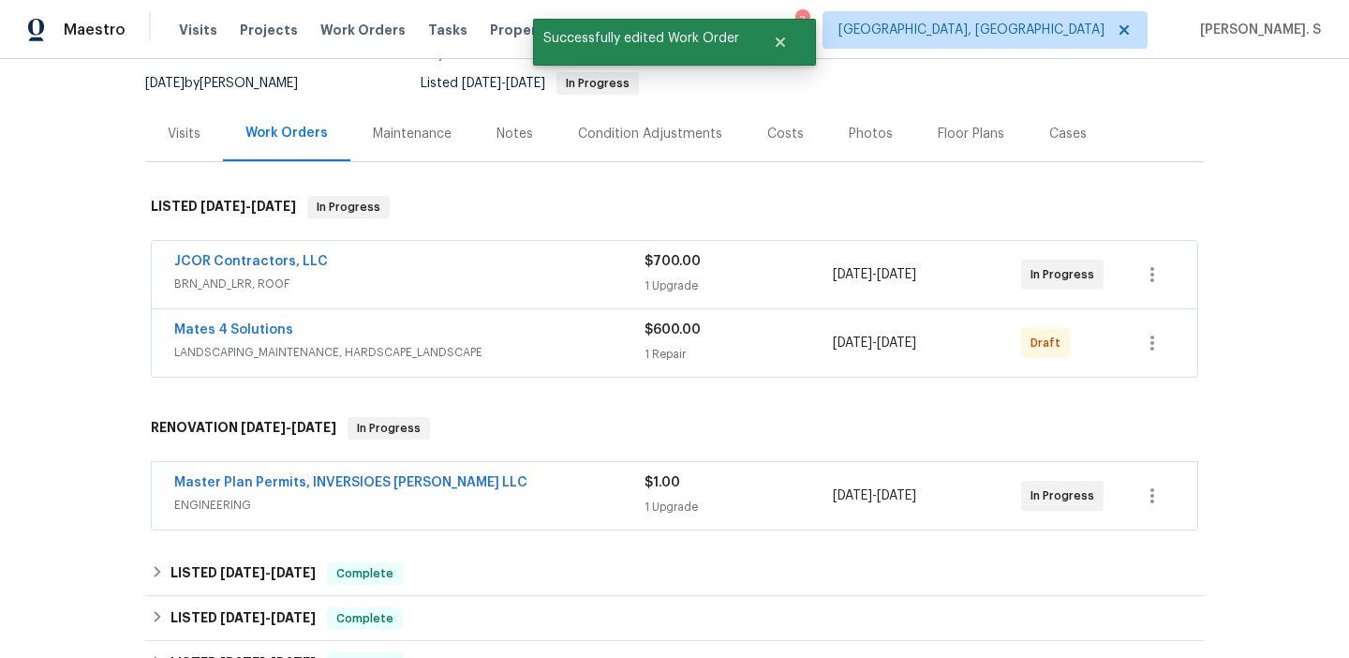
click at [209, 337] on span "Mates 4 Solutions" at bounding box center [233, 329] width 119 height 19
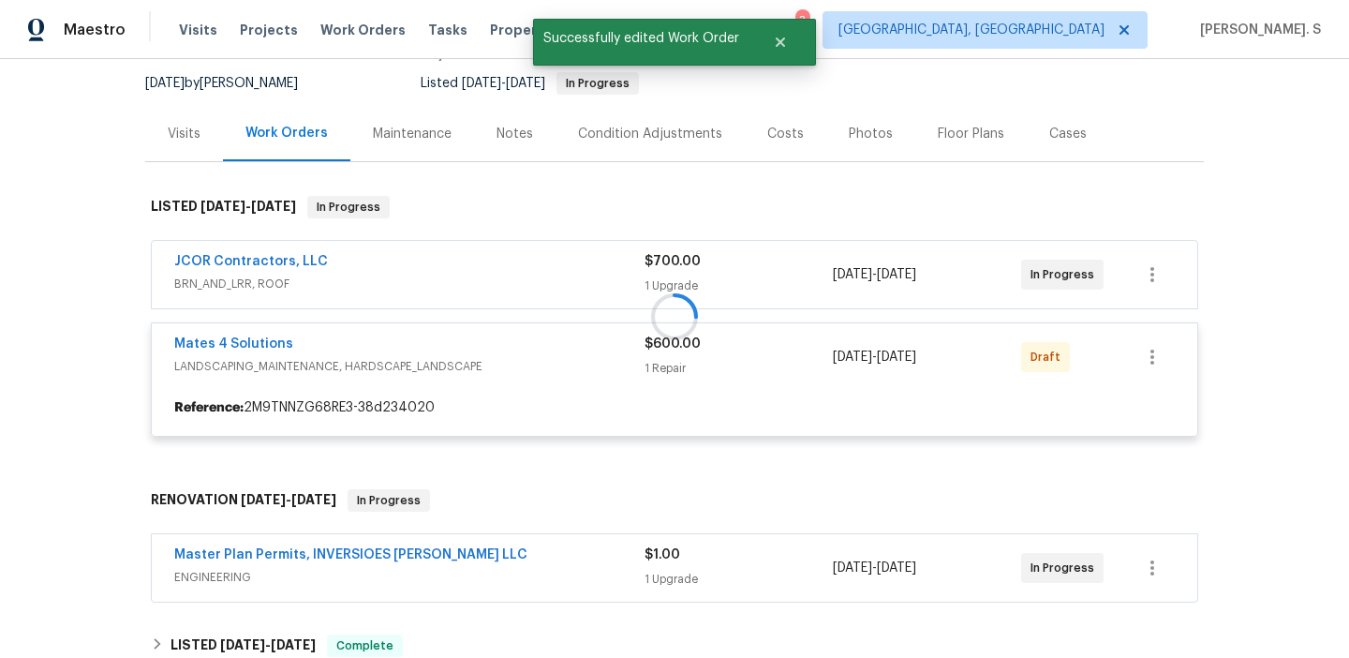
click at [209, 342] on div at bounding box center [674, 316] width 1059 height 278
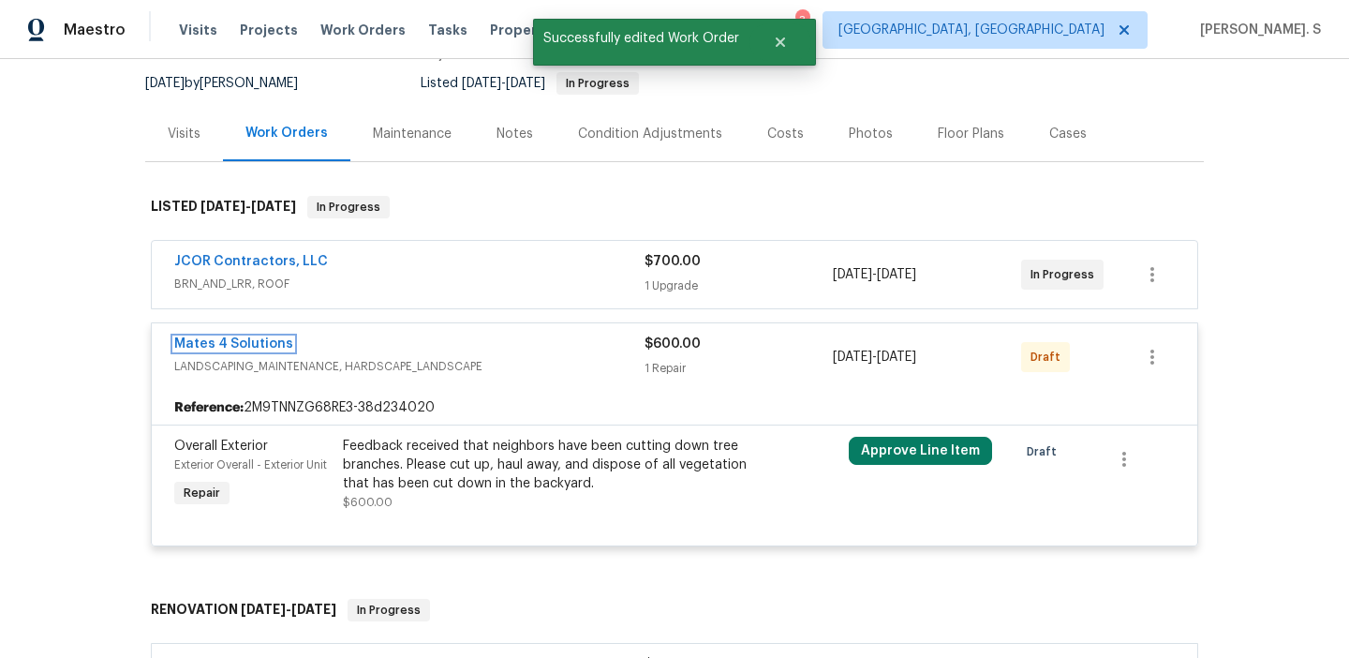
click at [209, 342] on link "Mates 4 Solutions" at bounding box center [233, 343] width 119 height 13
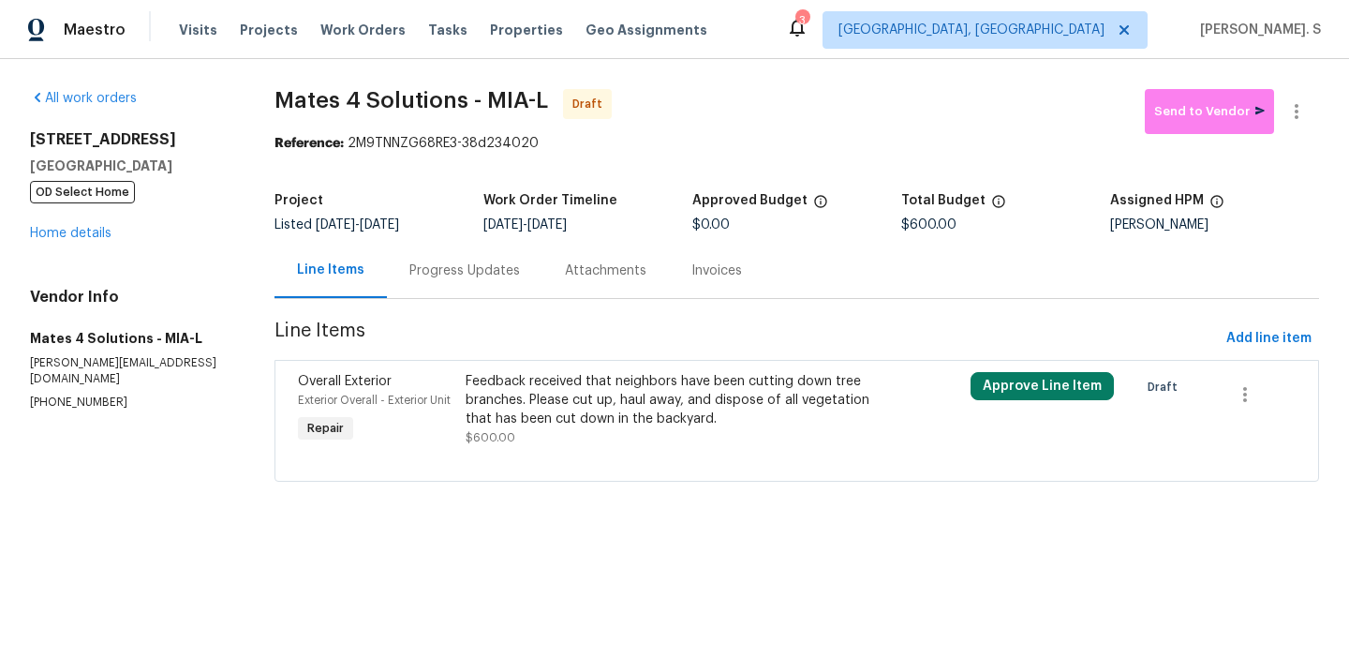
click at [662, 398] on div "Feedback received that neighbors have been cutting down tree branches. Please c…" at bounding box center [670, 400] width 409 height 56
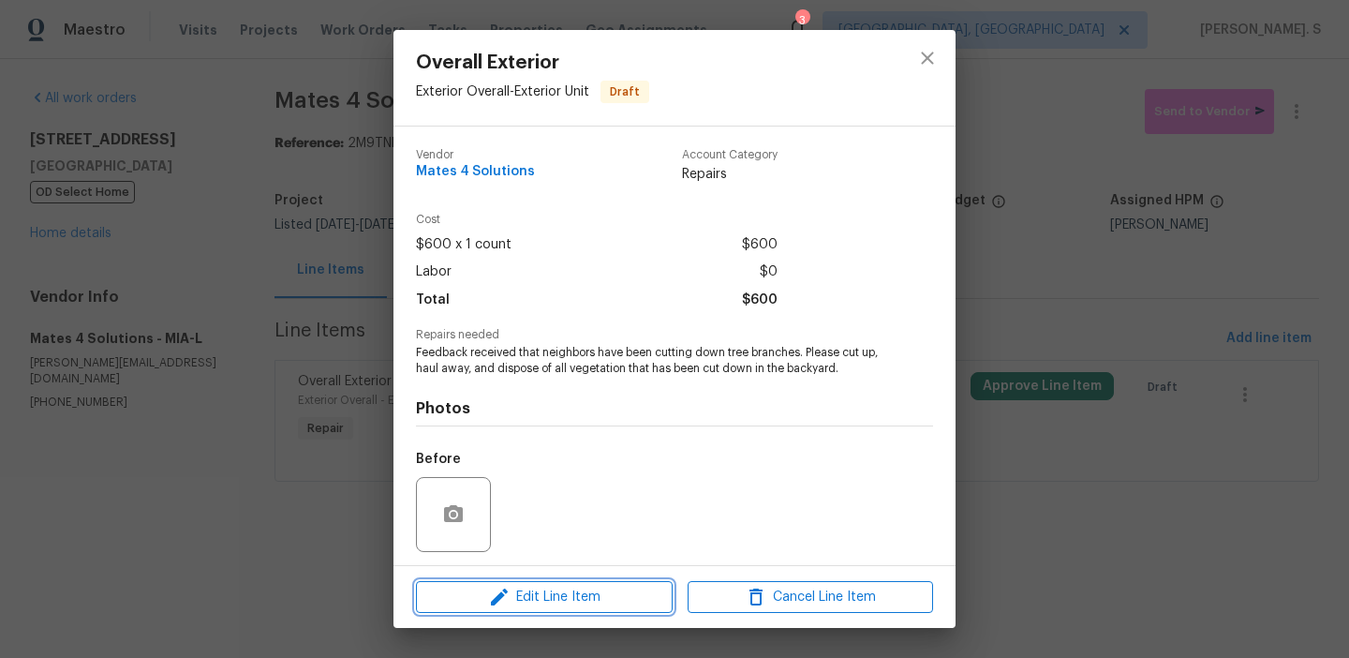
click at [583, 608] on button "Edit Line Item" at bounding box center [544, 597] width 257 height 33
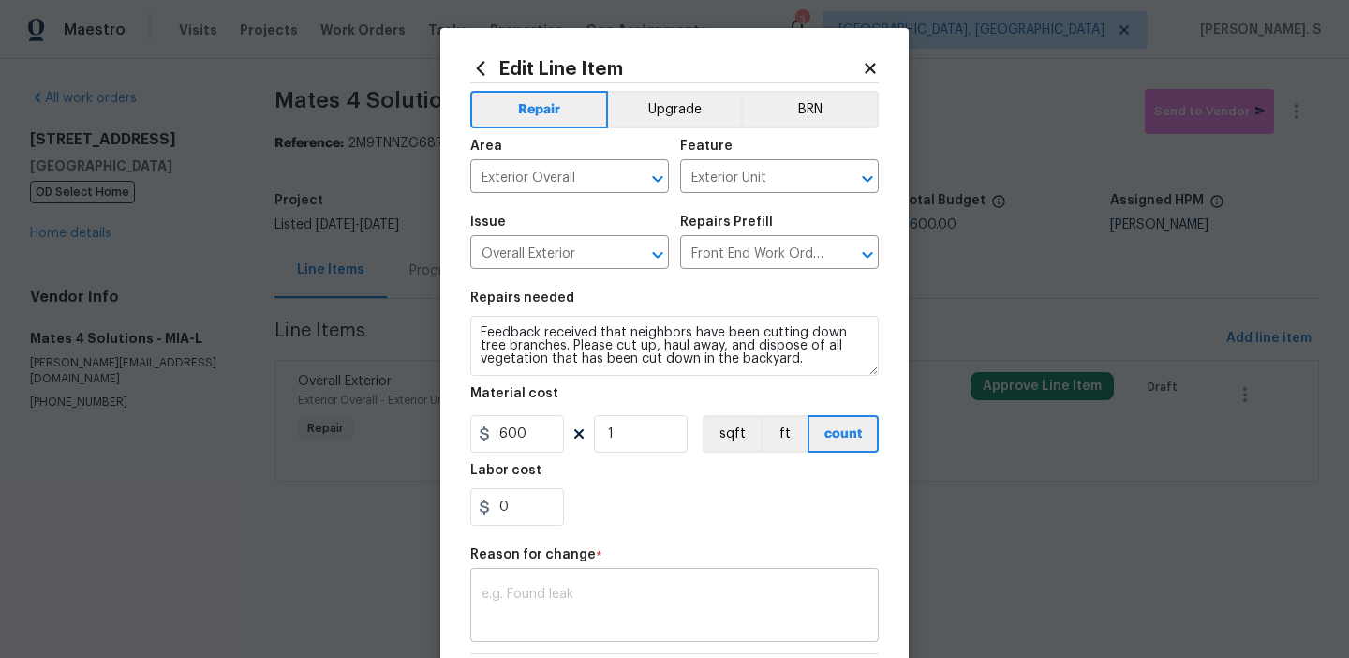
click at [528, 624] on textarea at bounding box center [675, 606] width 386 height 39
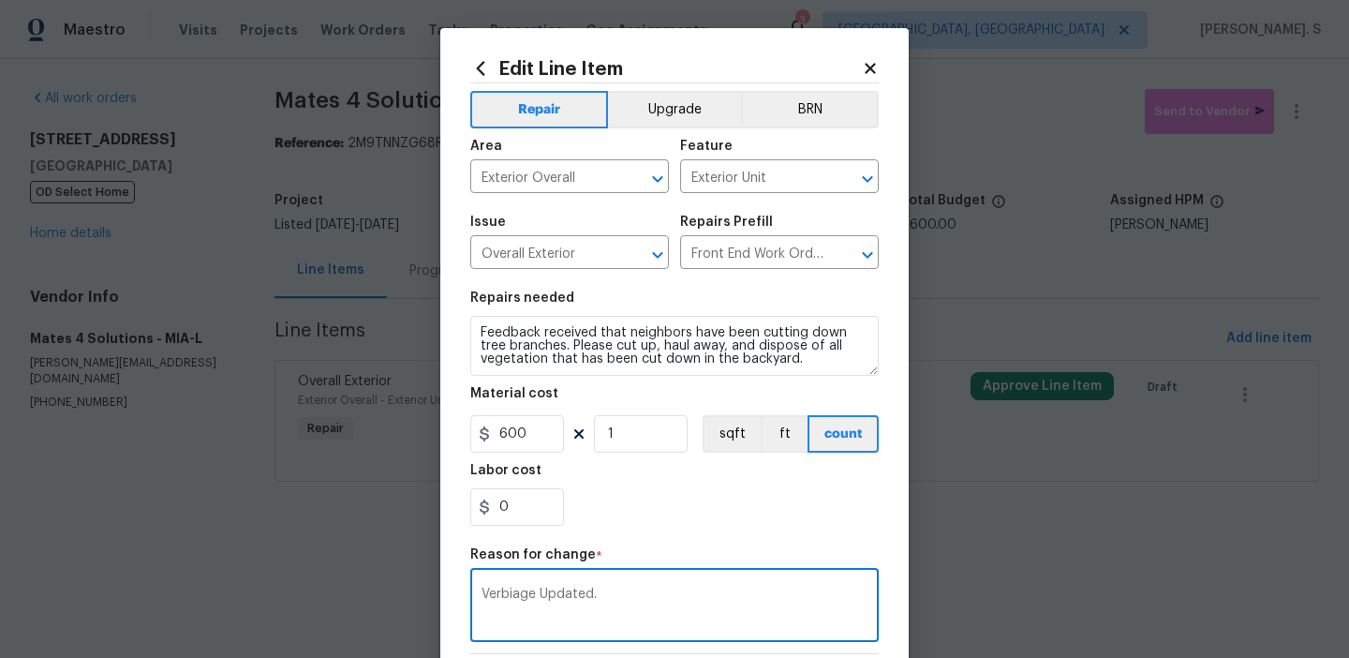
scroll to position [266, 0]
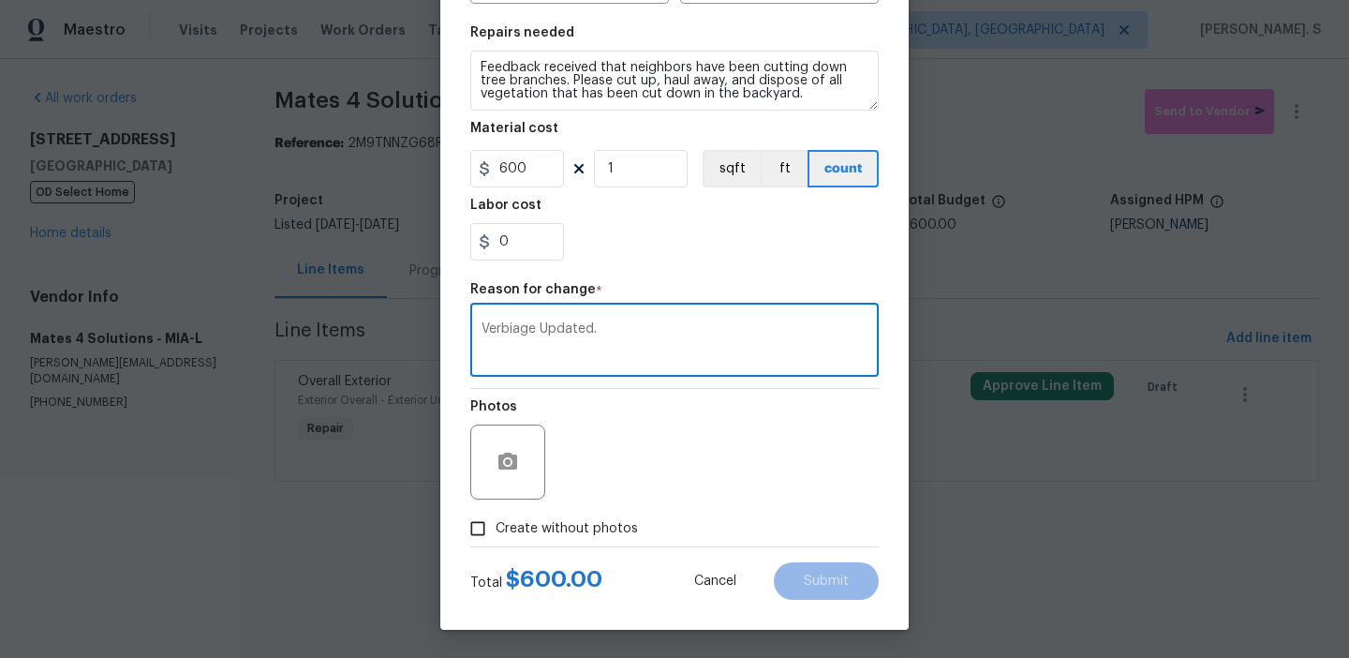
type textarea "Verbiage Updated."
click at [493, 538] on input "Create without photos" at bounding box center [478, 529] width 36 height 36
checkbox input "true"
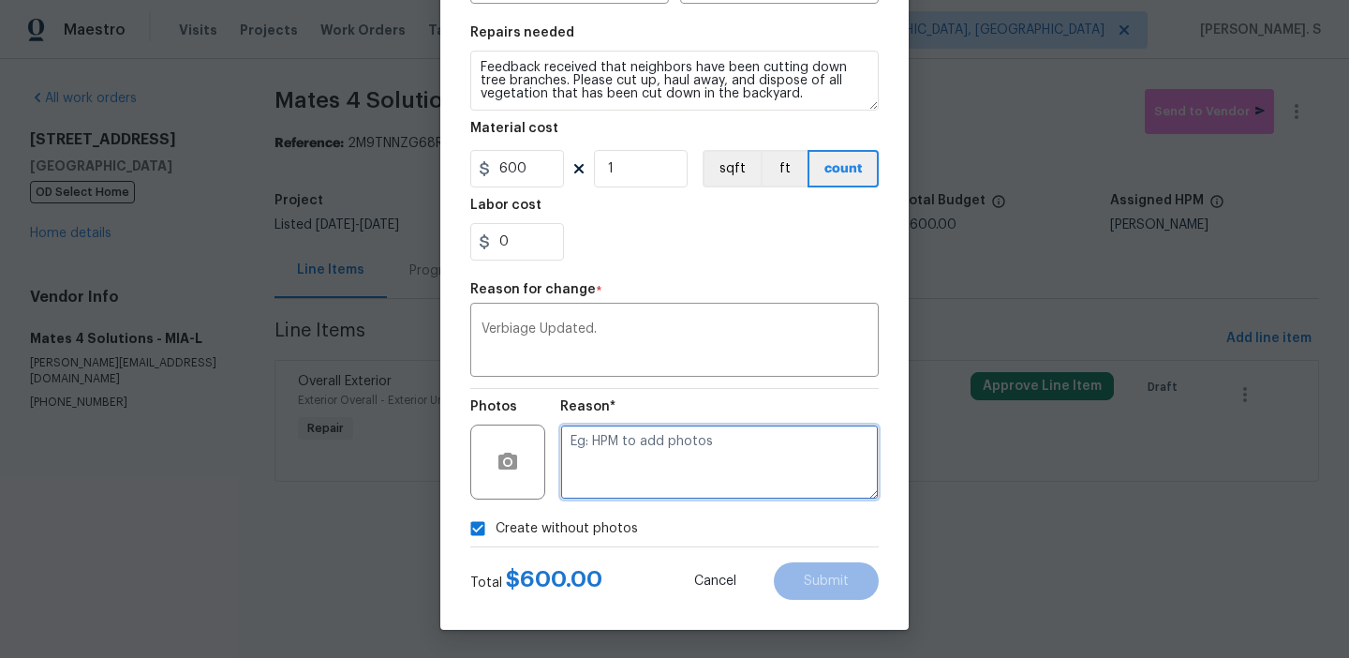
click at [686, 439] on textarea at bounding box center [719, 461] width 319 height 75
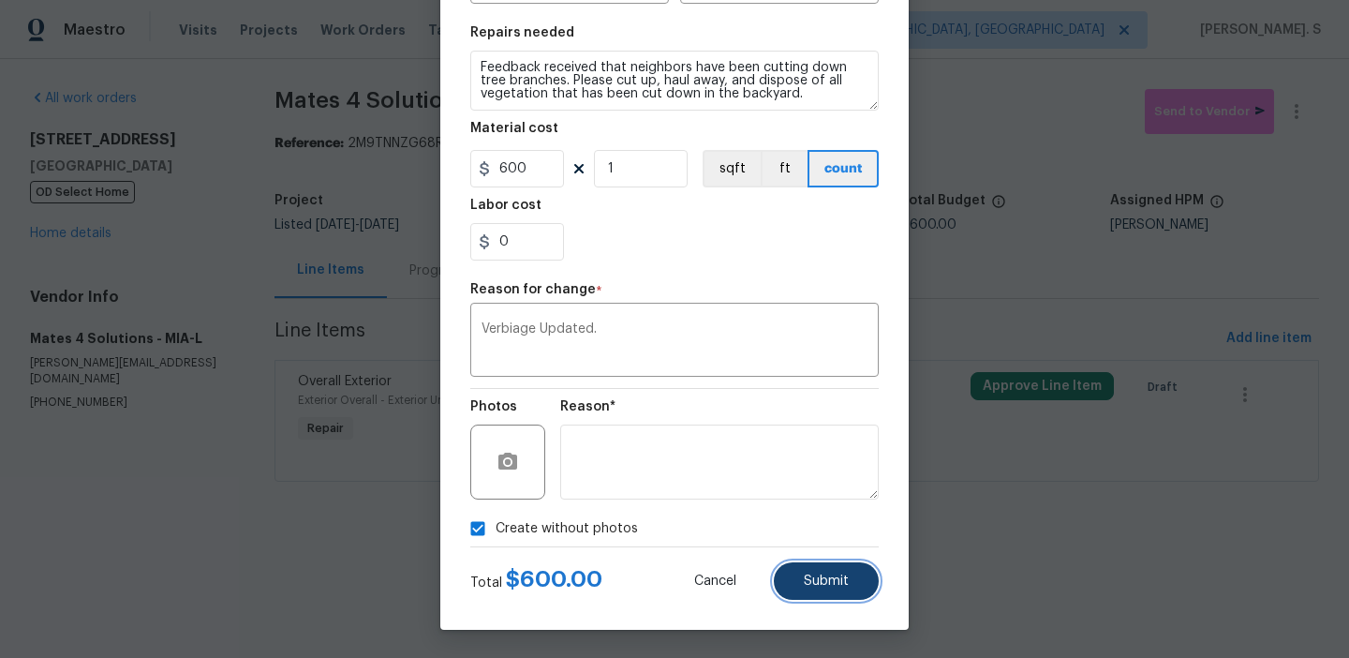
click at [852, 582] on button "Submit" at bounding box center [826, 580] width 105 height 37
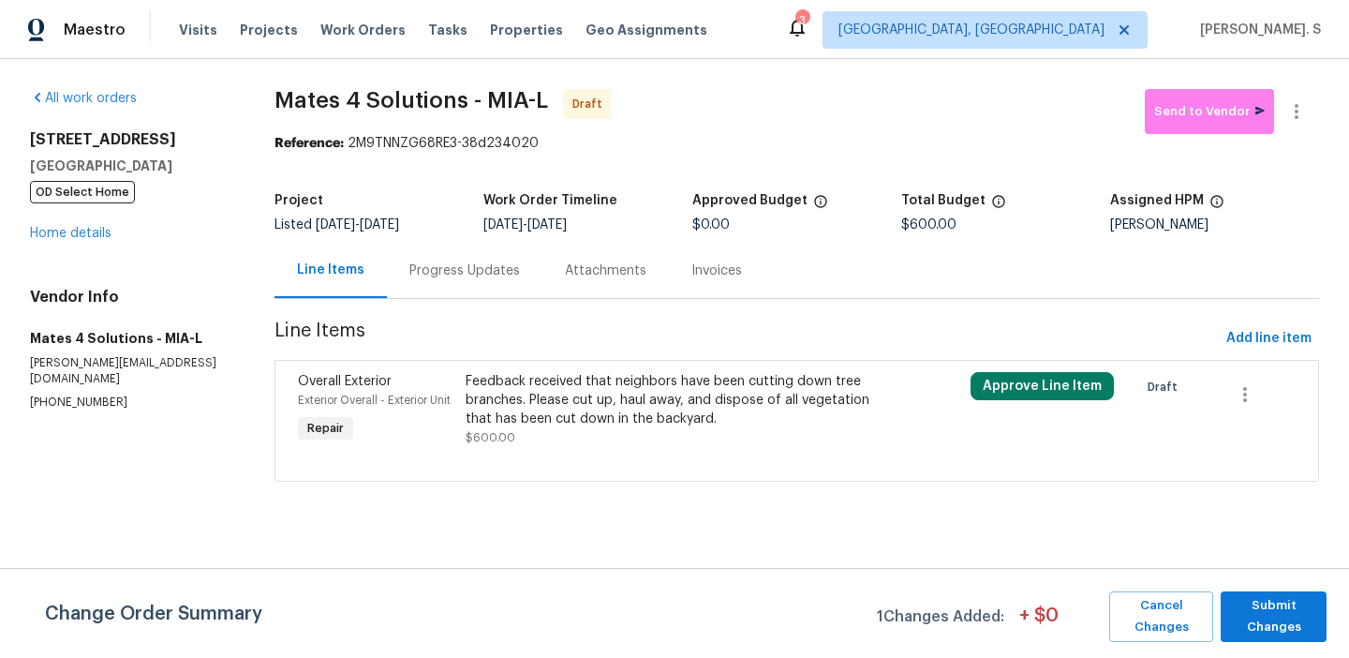
scroll to position [0, 0]
click at [1251, 600] on span "Submit Changes" at bounding box center [1273, 616] width 87 height 43
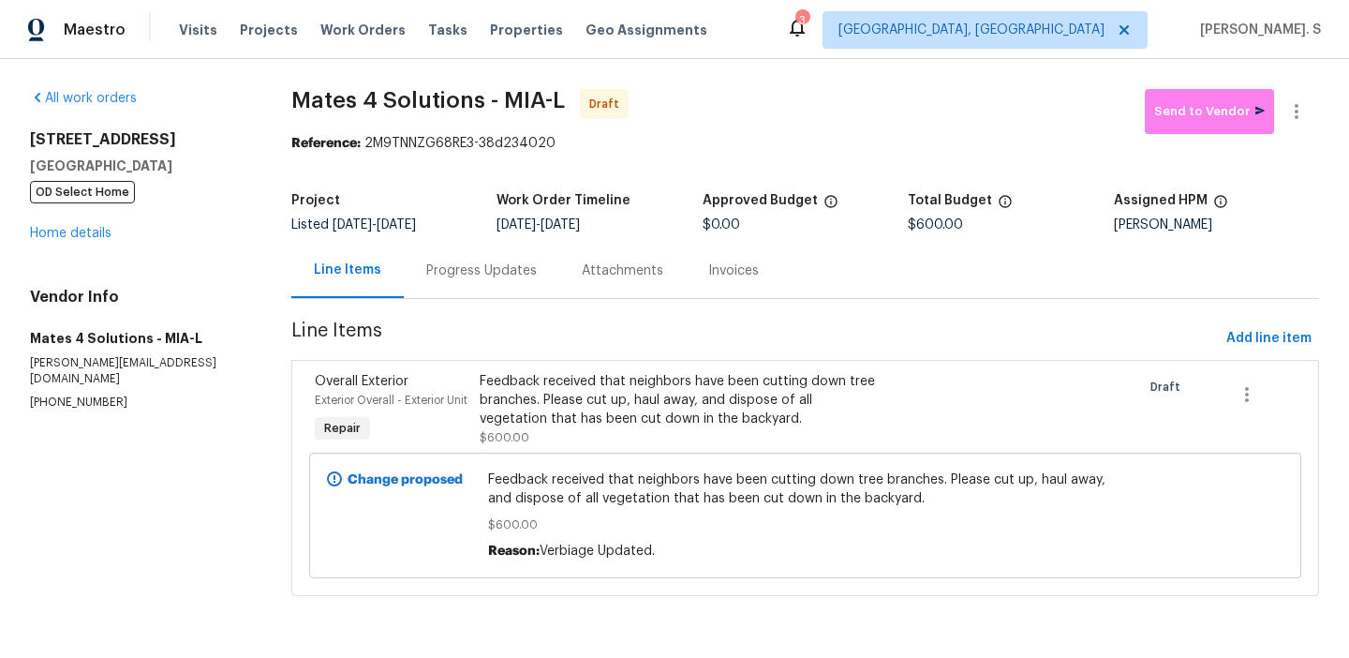
click at [494, 290] on div "Progress Updates" at bounding box center [482, 270] width 156 height 55
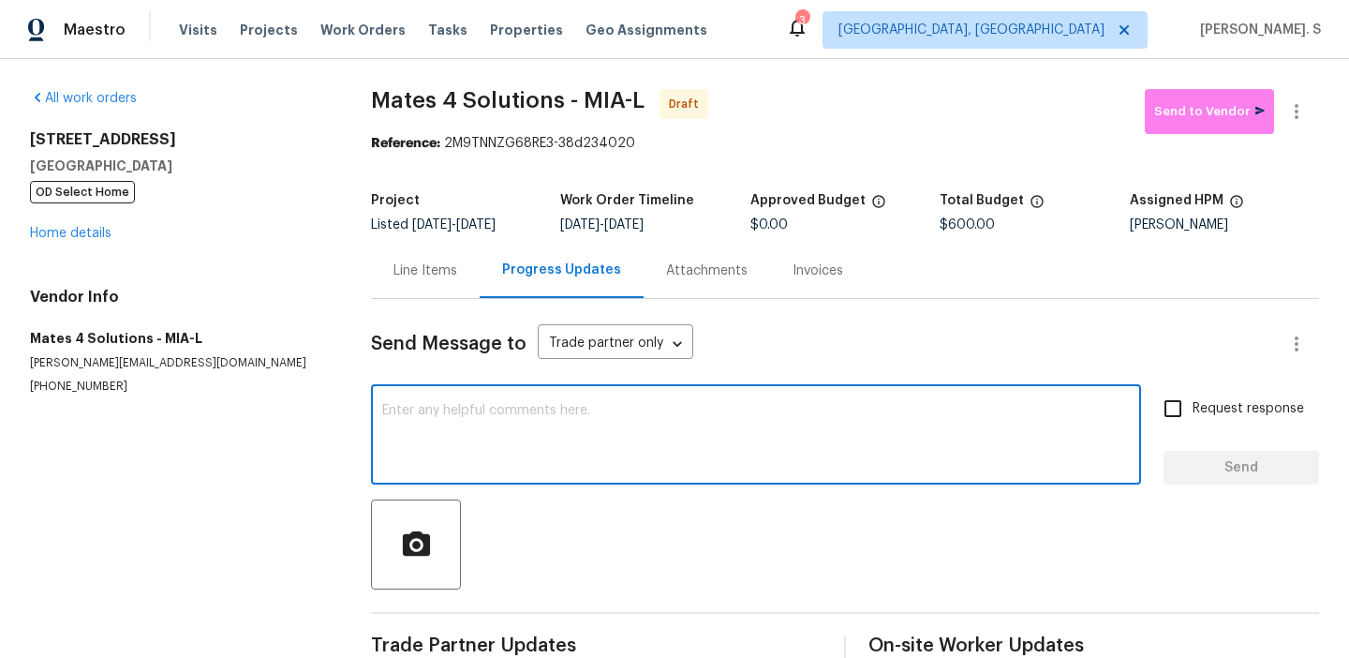
click at [520, 436] on textarea at bounding box center [756, 437] width 748 height 66
paste textarea "Hi this is Glory with Opendoor. I’m confirming you received the WO for the prop…"
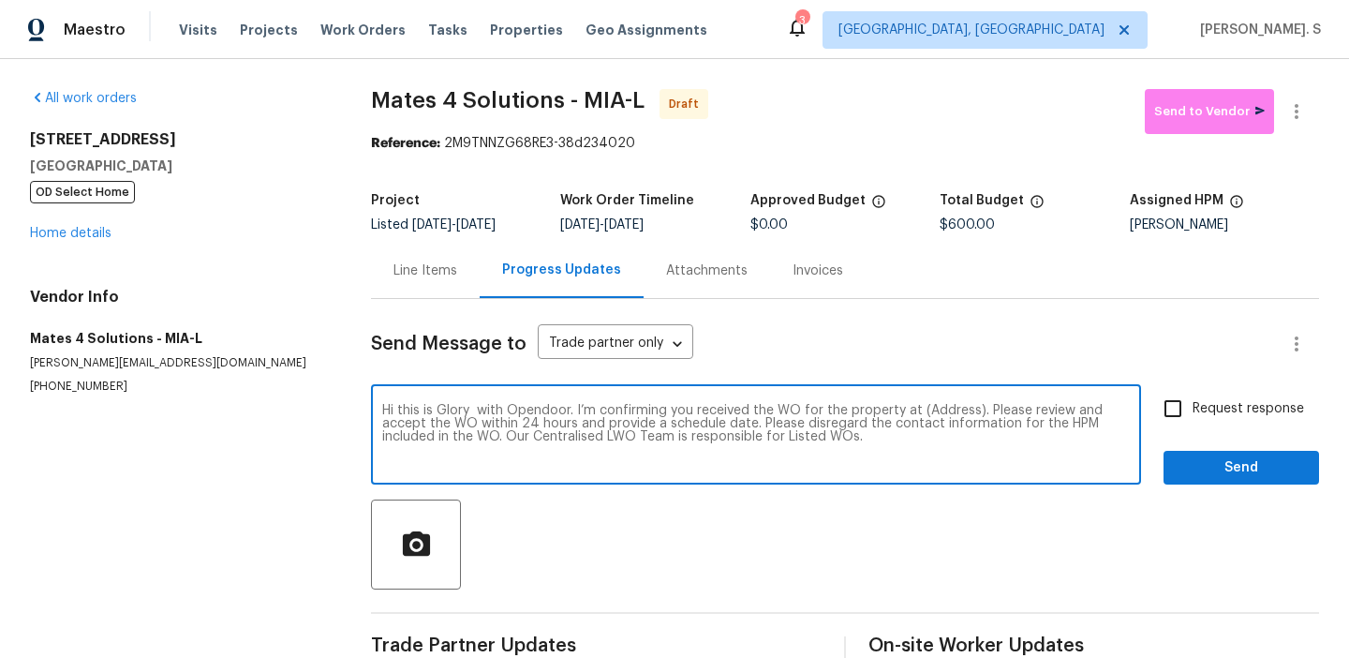
click at [929, 412] on textarea "Hi this is Glory with Opendoor. I’m confirming you received the WO for the prop…" at bounding box center [756, 437] width 748 height 66
paste textarea "561 NE 173rd St, North Miami Beach, FL 33162"
type textarea "Hi this is Glory with Opendoor. I’m confirming you received the WO for the prop…"
click at [1294, 101] on icon "button" at bounding box center [1297, 111] width 22 height 22
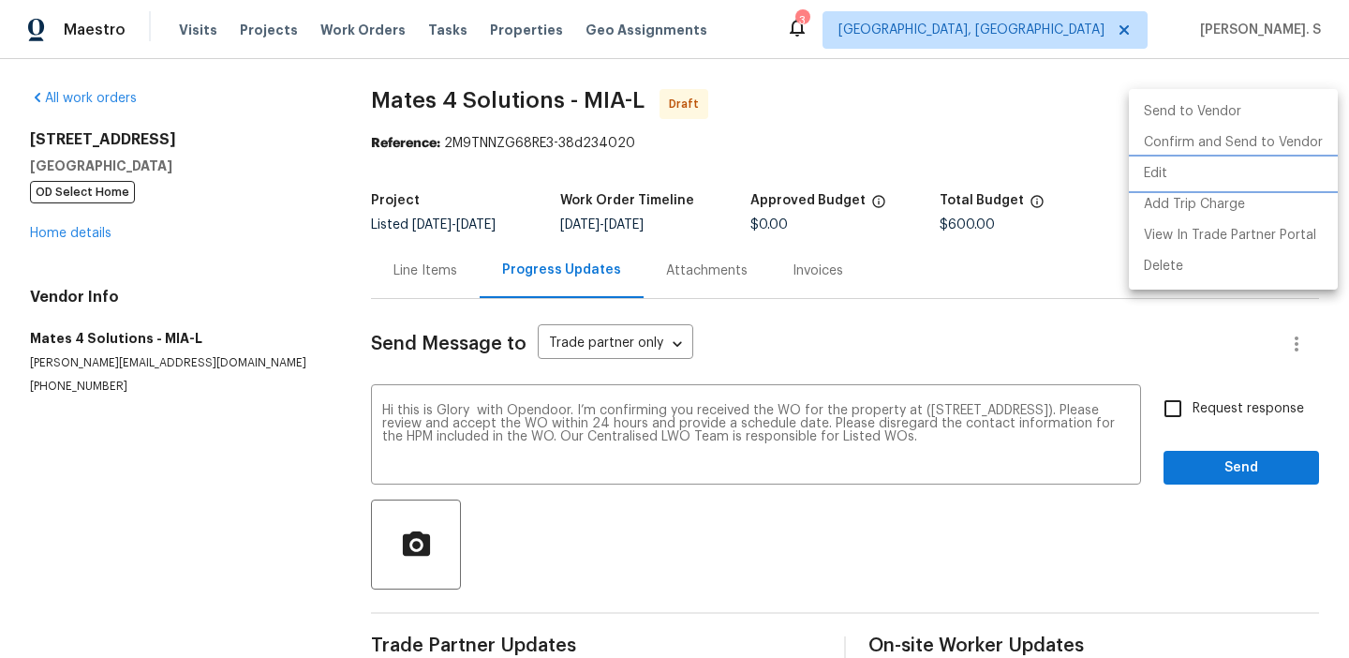
click at [1235, 176] on li "Edit" at bounding box center [1233, 173] width 209 height 31
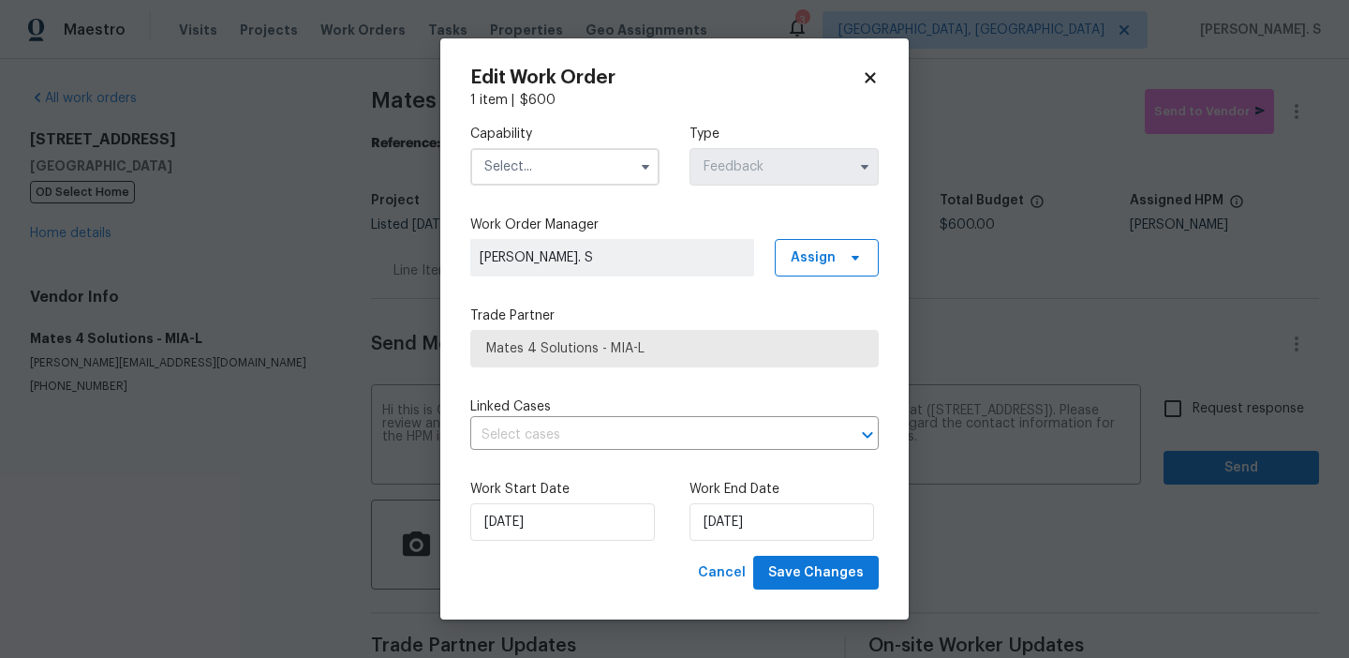
click at [597, 134] on label "Capability" at bounding box center [564, 134] width 189 height 19
click at [590, 158] on input "text" at bounding box center [564, 166] width 189 height 37
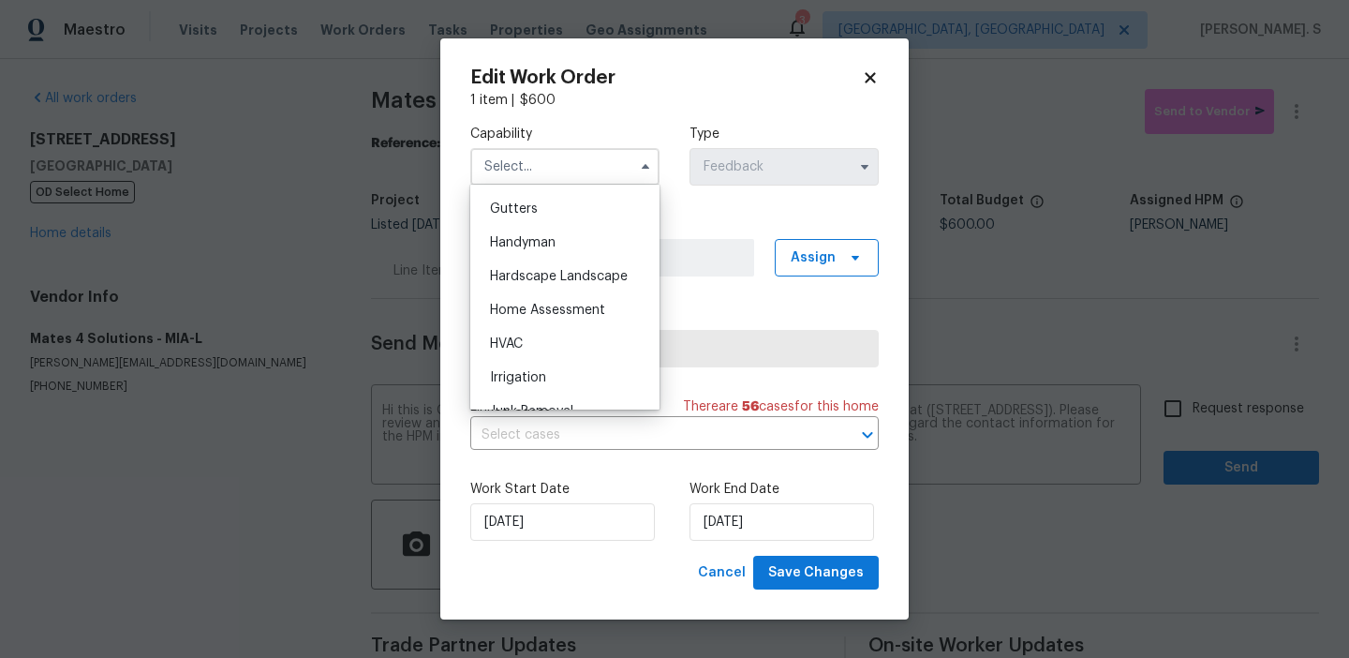
scroll to position [1179, 0]
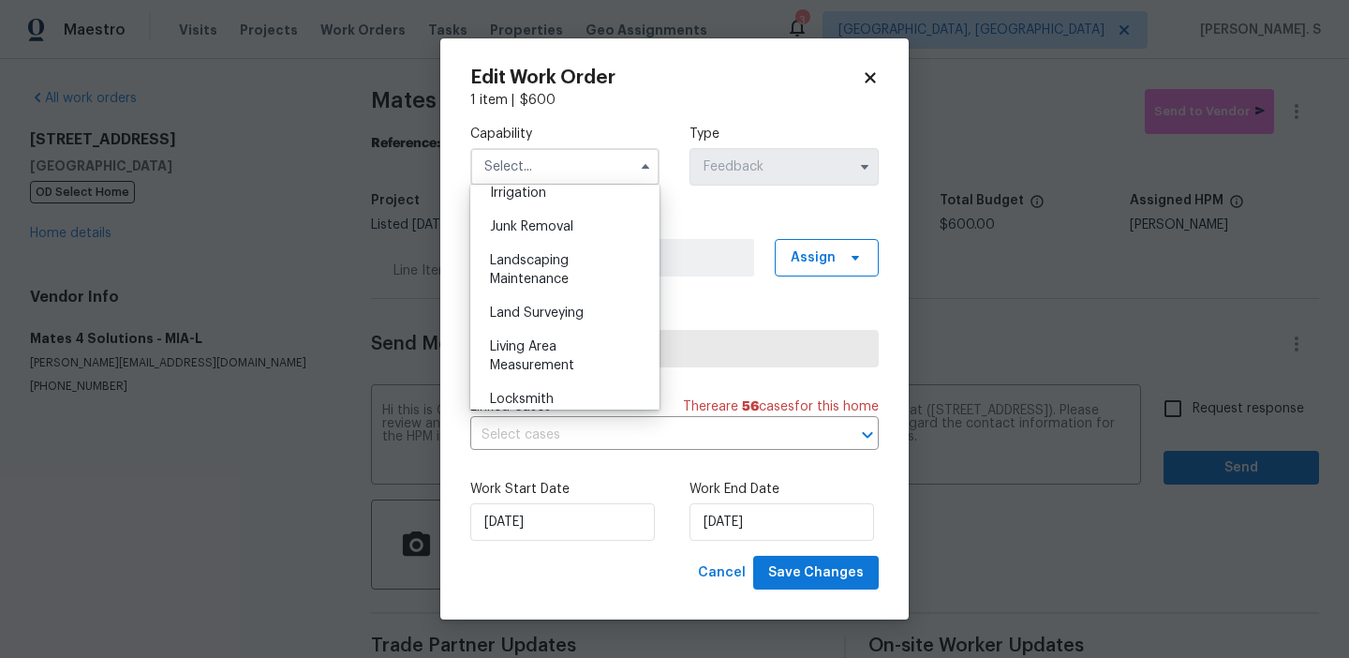
click at [564, 279] on span "Landscaping Maintenance" at bounding box center [529, 270] width 79 height 32
type input "Landscaping Maintenance"
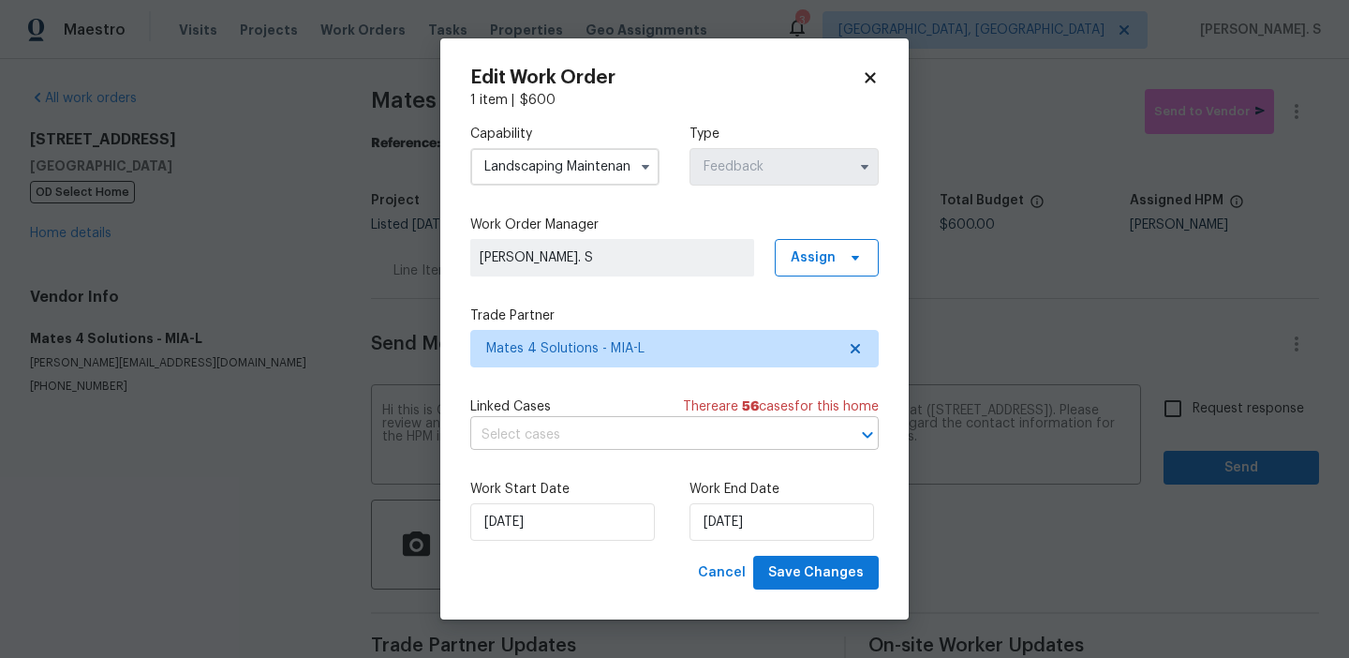
click at [755, 429] on input "text" at bounding box center [648, 435] width 356 height 29
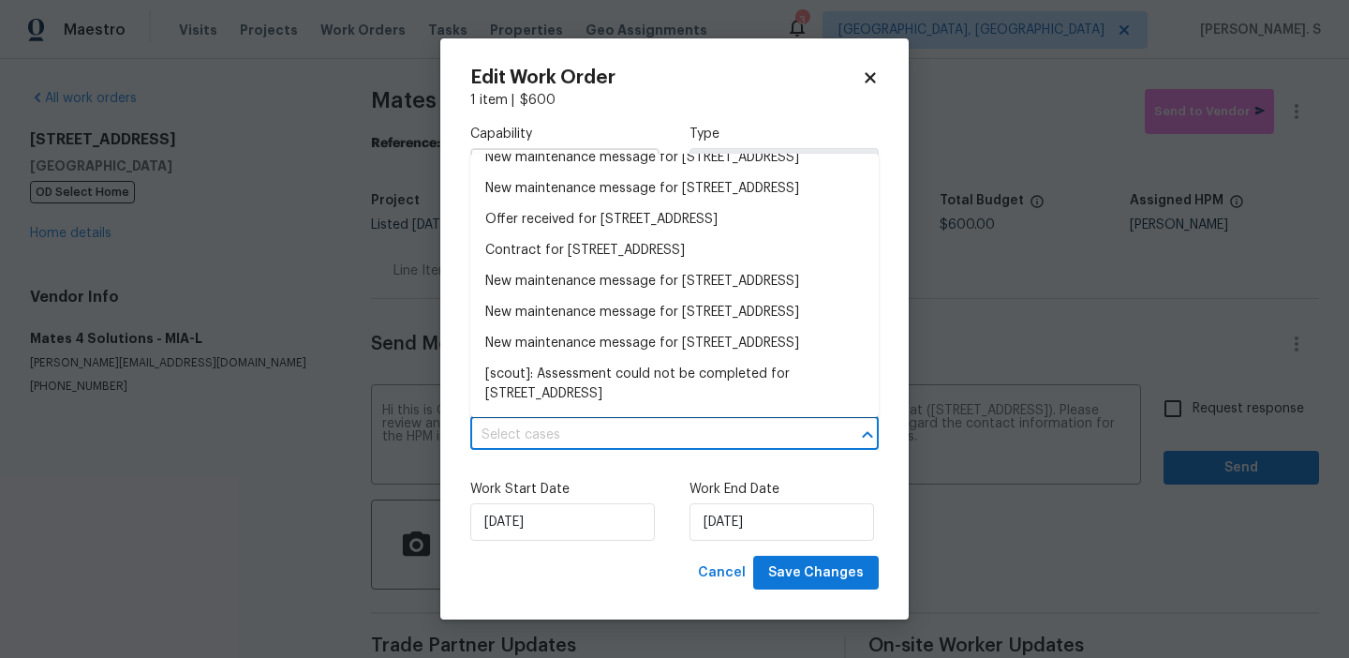
scroll to position [1676, 0]
click at [794, 565] on span "Save Changes" at bounding box center [816, 572] width 96 height 23
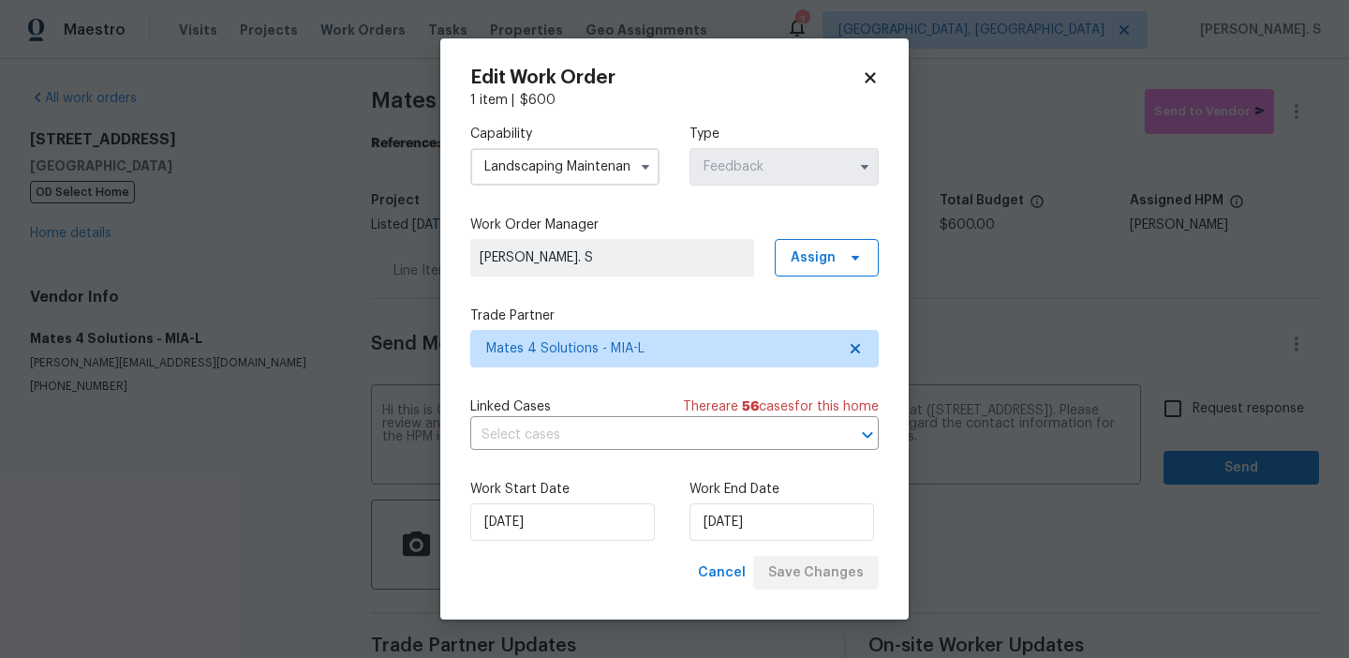
click at [1289, 110] on body "Maestro Visits Projects Work Orders Tasks Properties Geo Assignments 3 Albuquer…" at bounding box center [674, 329] width 1349 height 658
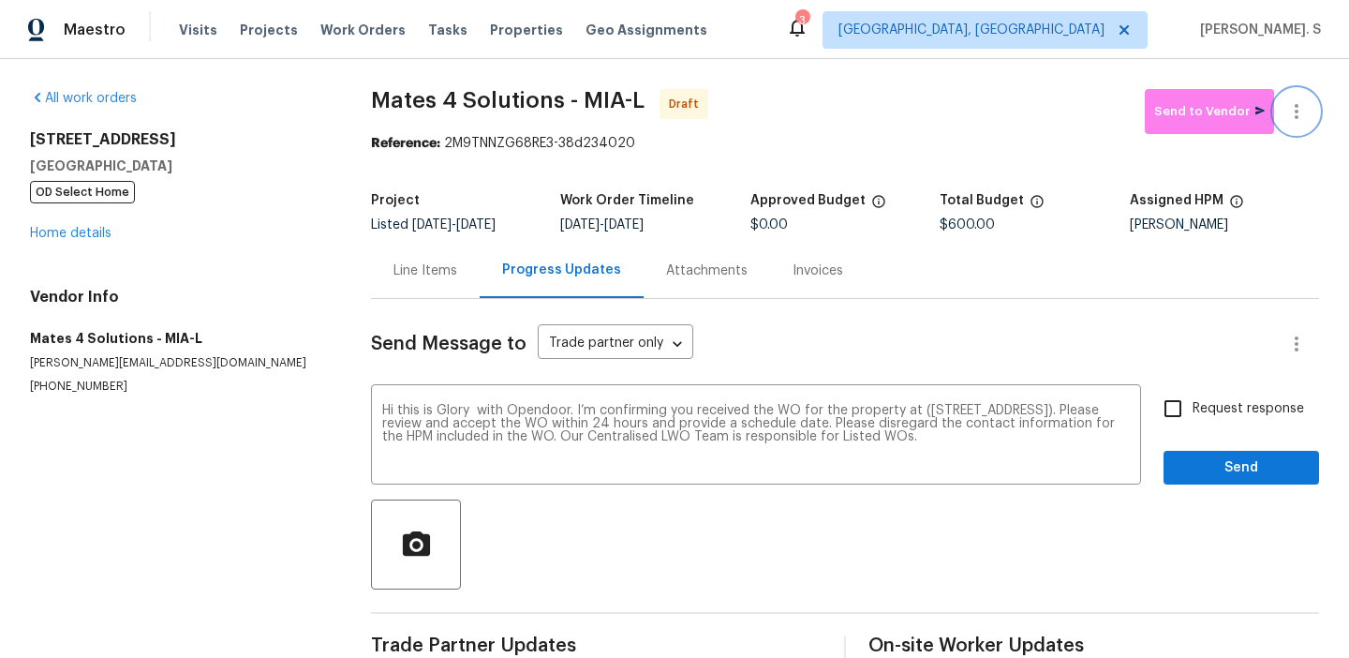
click at [1289, 110] on icon "button" at bounding box center [1297, 111] width 22 height 22
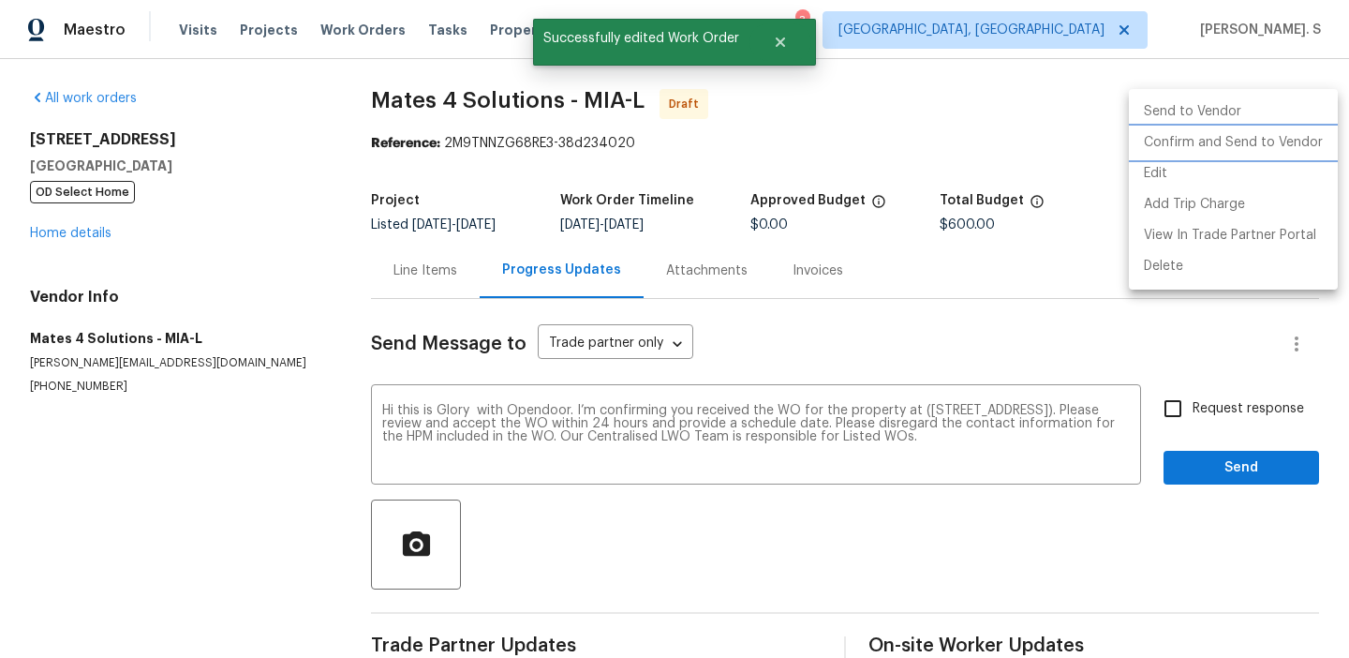
click at [1280, 132] on li "Confirm and Send to Vendor" at bounding box center [1233, 142] width 209 height 31
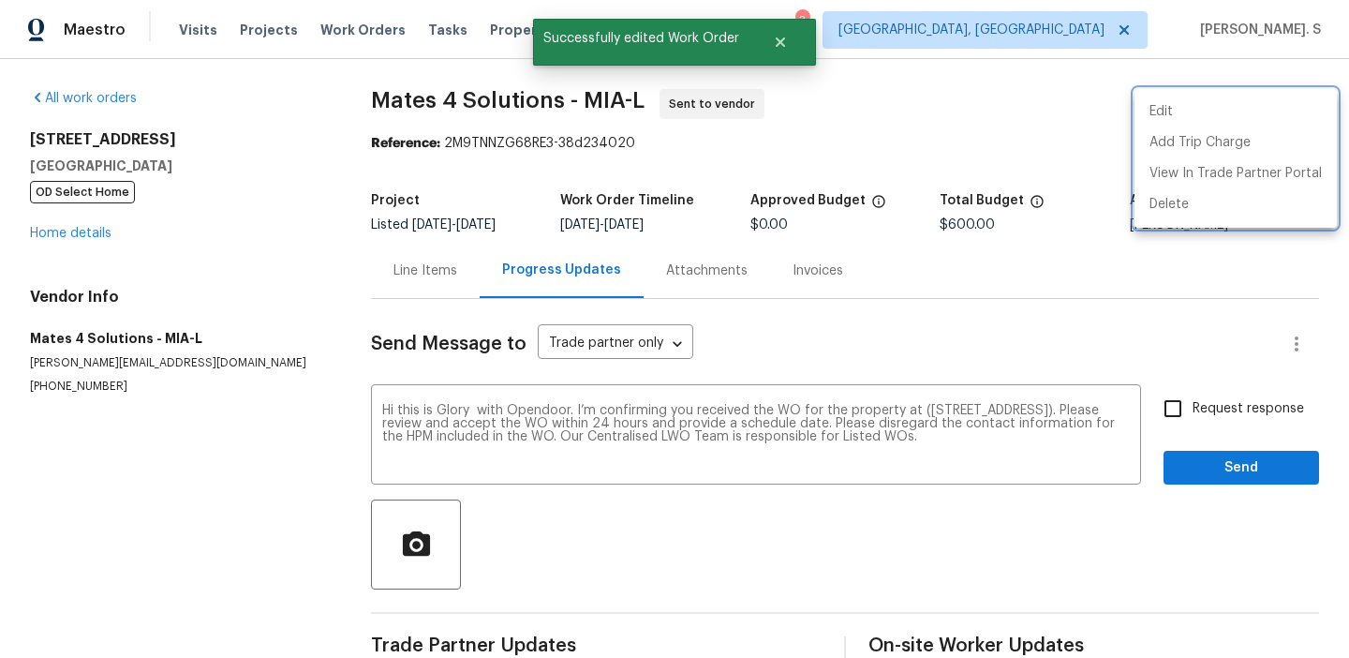
click at [1174, 415] on div at bounding box center [674, 329] width 1349 height 658
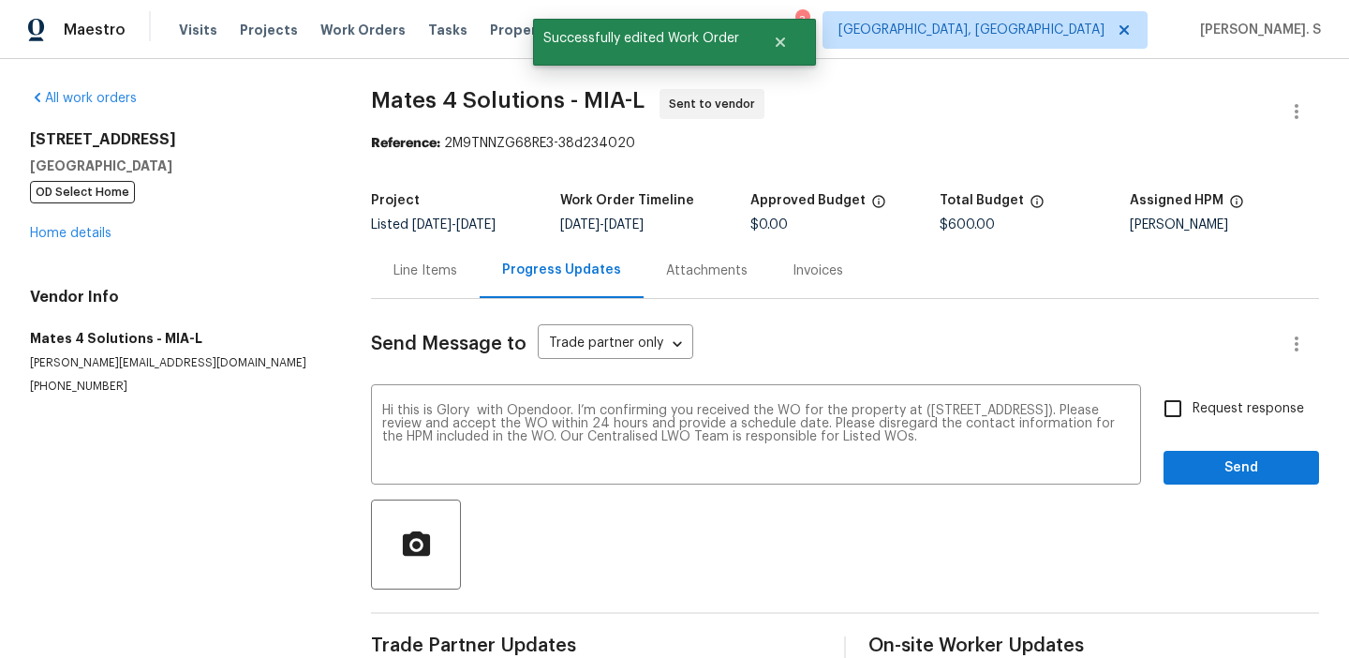
click at [1180, 392] on input "Request response" at bounding box center [1172, 408] width 39 height 39
checkbox input "true"
click at [1198, 468] on span "Send" at bounding box center [1242, 467] width 126 height 23
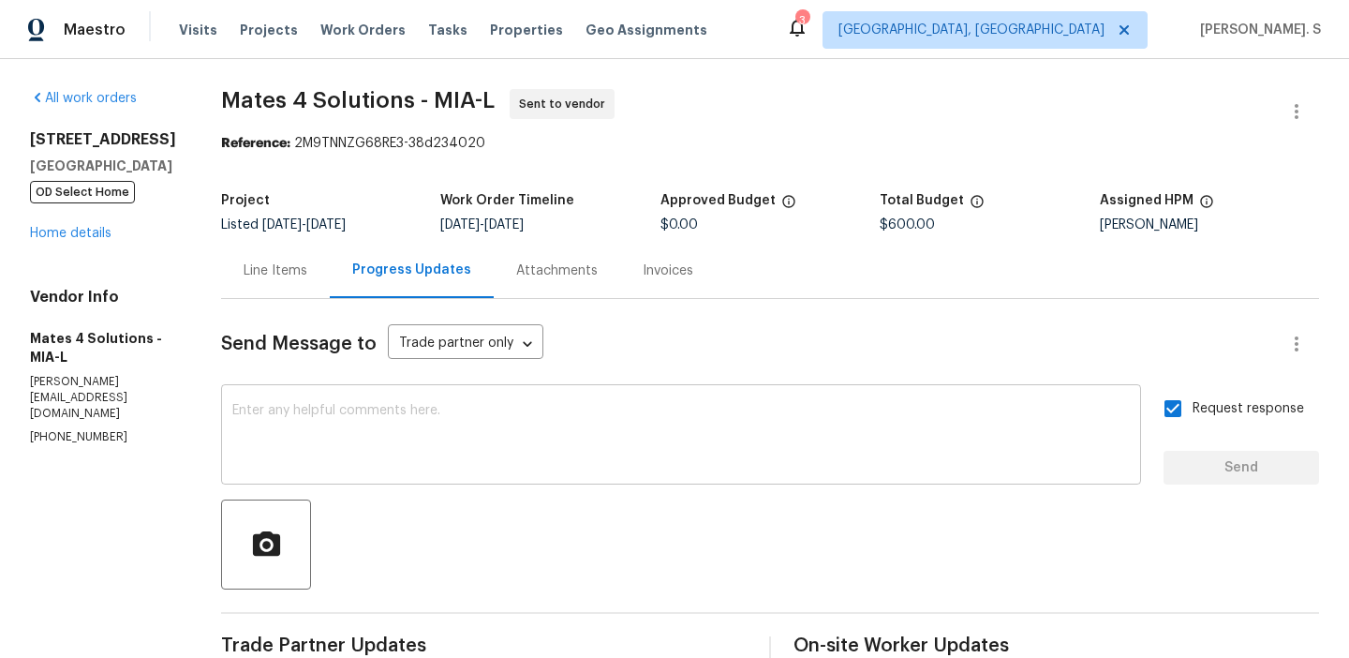
click at [636, 434] on textarea at bounding box center [681, 437] width 898 height 66
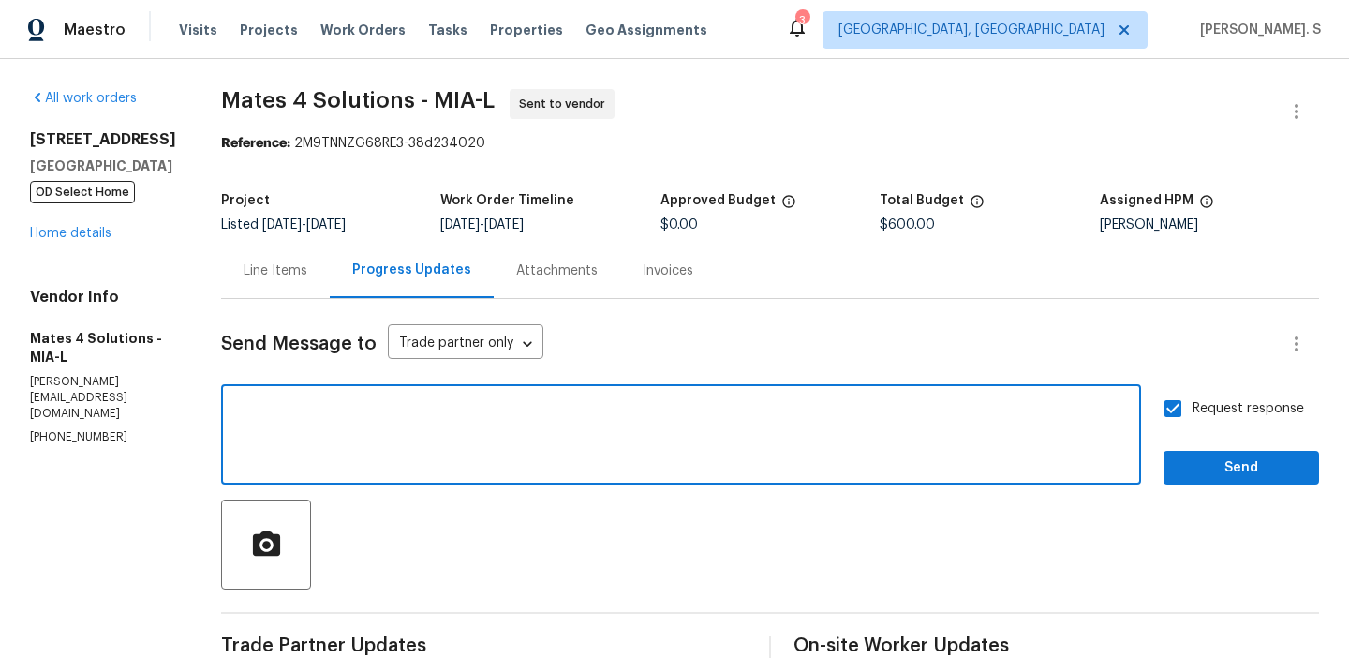
type textarea "v"
paste textarea "The Work Orders must include before-photos (both close-up and wide-angle) and a…"
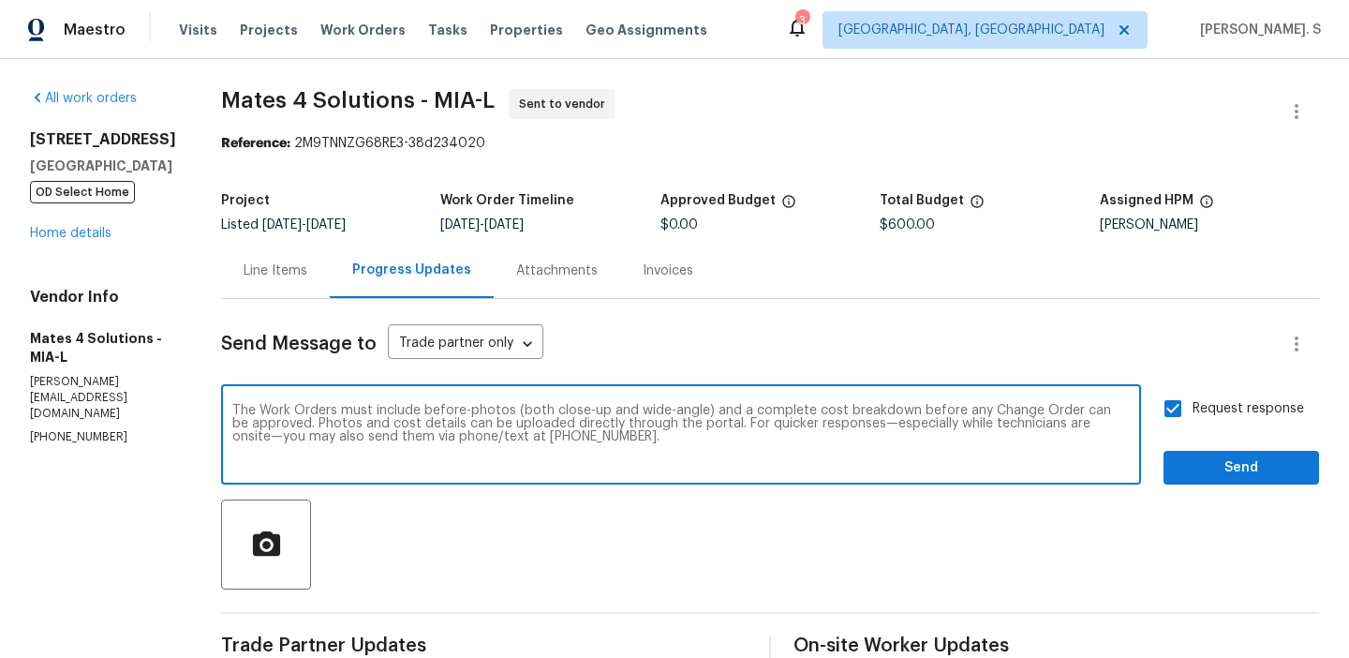
type textarea "The Work Orders must include before-photos (both close-up and wide-angle) and a…"
click at [1248, 457] on span "Send" at bounding box center [1242, 467] width 126 height 23
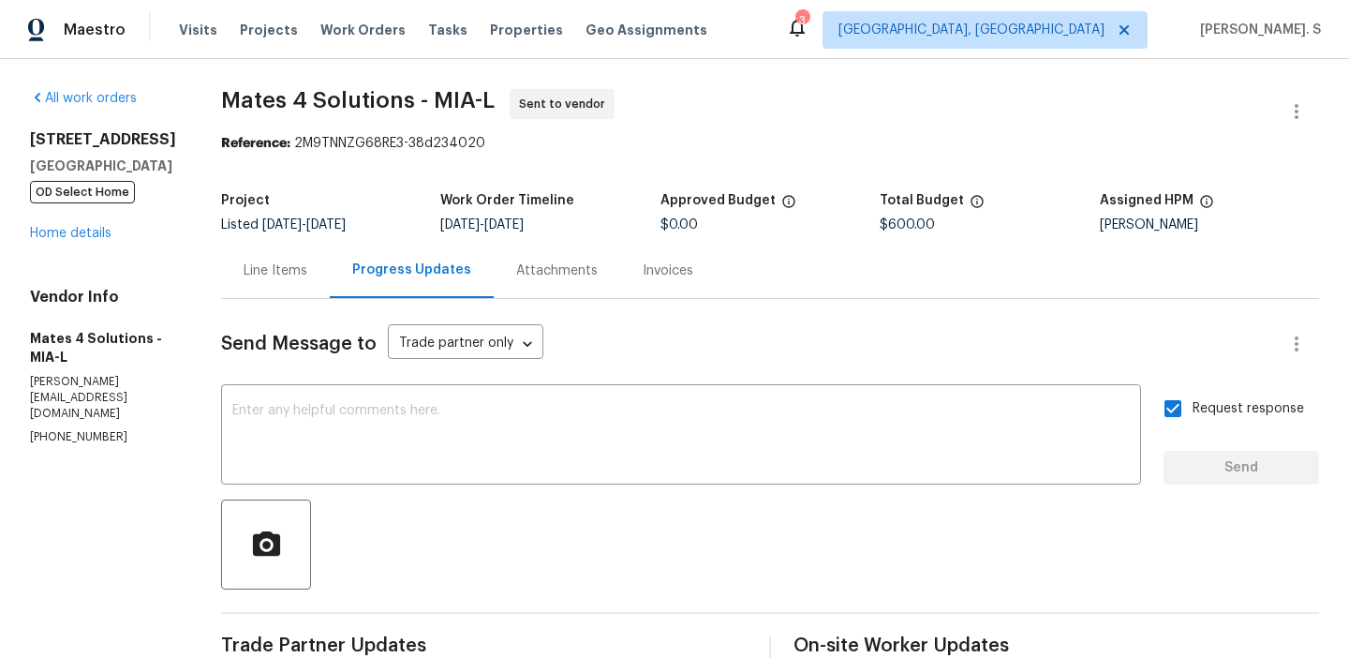
click at [402, 99] on span "Mates 4 Solutions - MIA-L" at bounding box center [358, 100] width 274 height 22
copy span "Mates 4 Solutions - MIA-L"
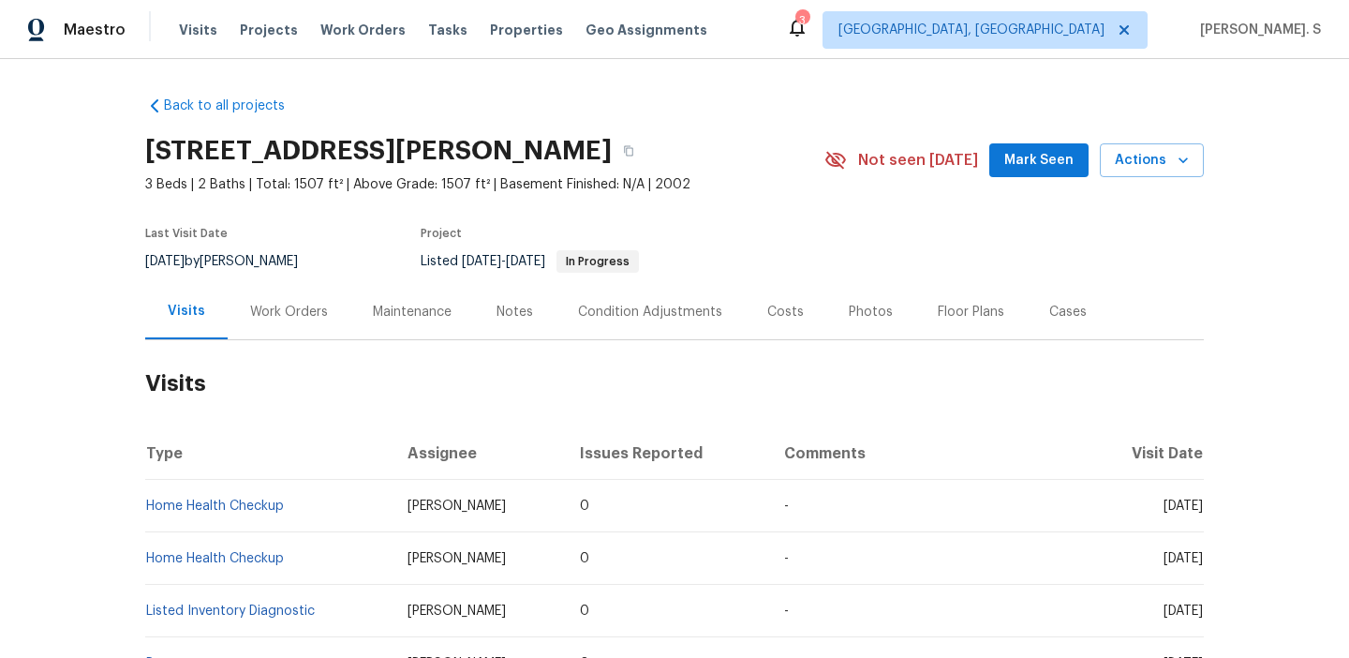
click at [278, 317] on div "Work Orders" at bounding box center [289, 312] width 78 height 19
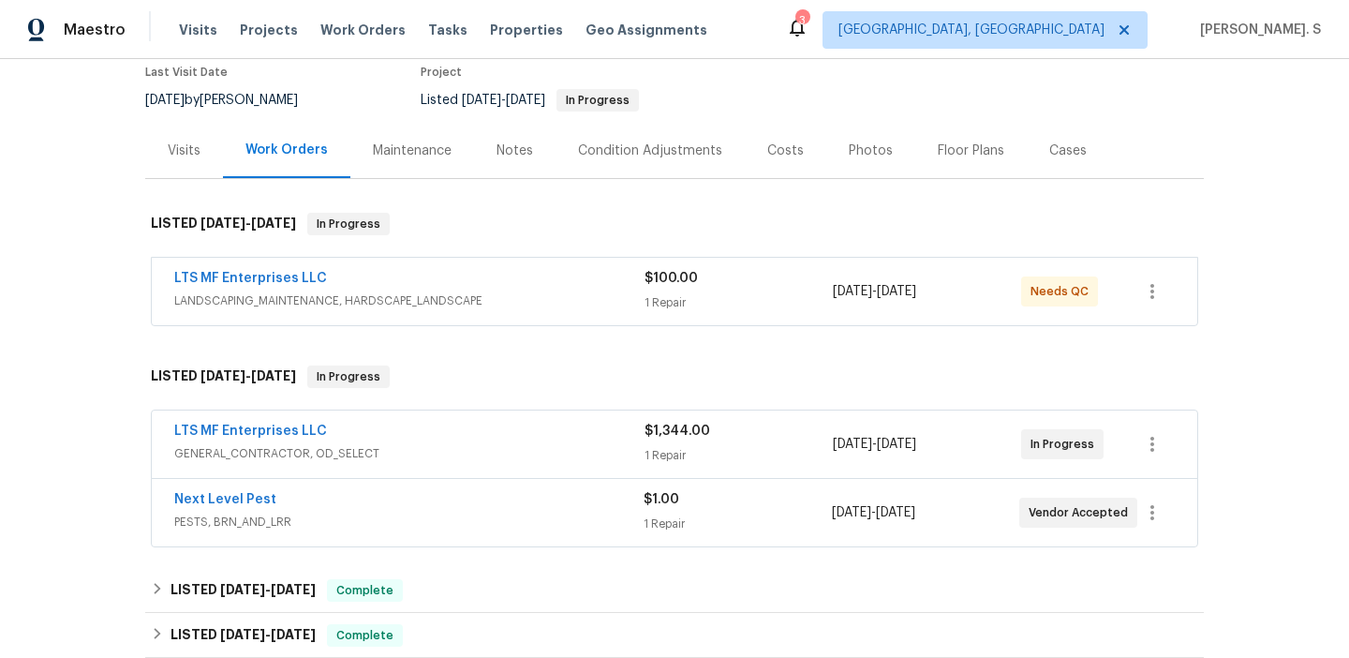
scroll to position [163, 0]
